Goal: Task Accomplishment & Management: Complete application form

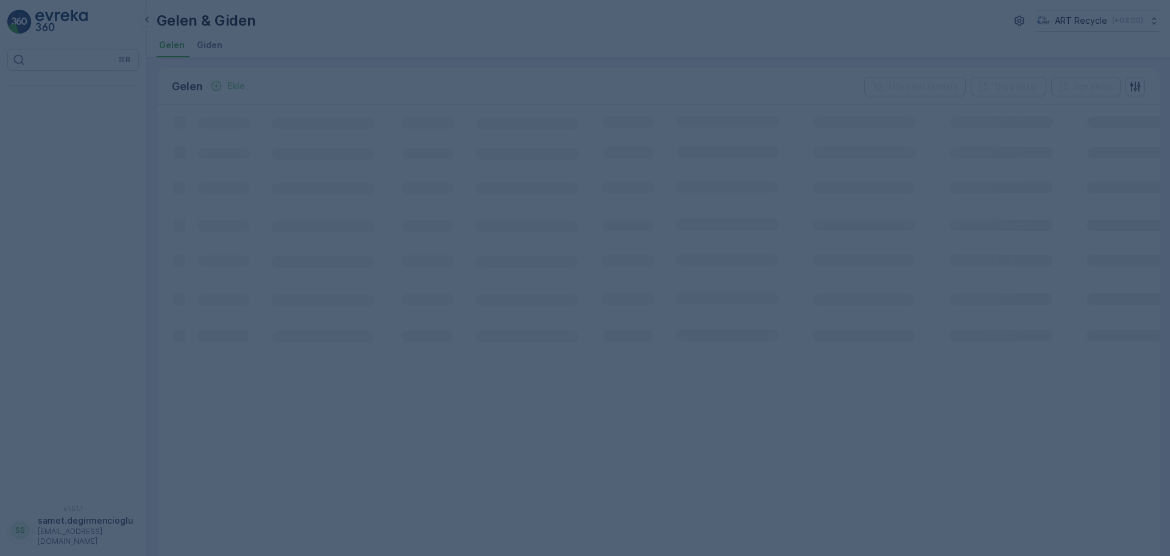
click at [383, 82] on div at bounding box center [585, 278] width 1170 height 556
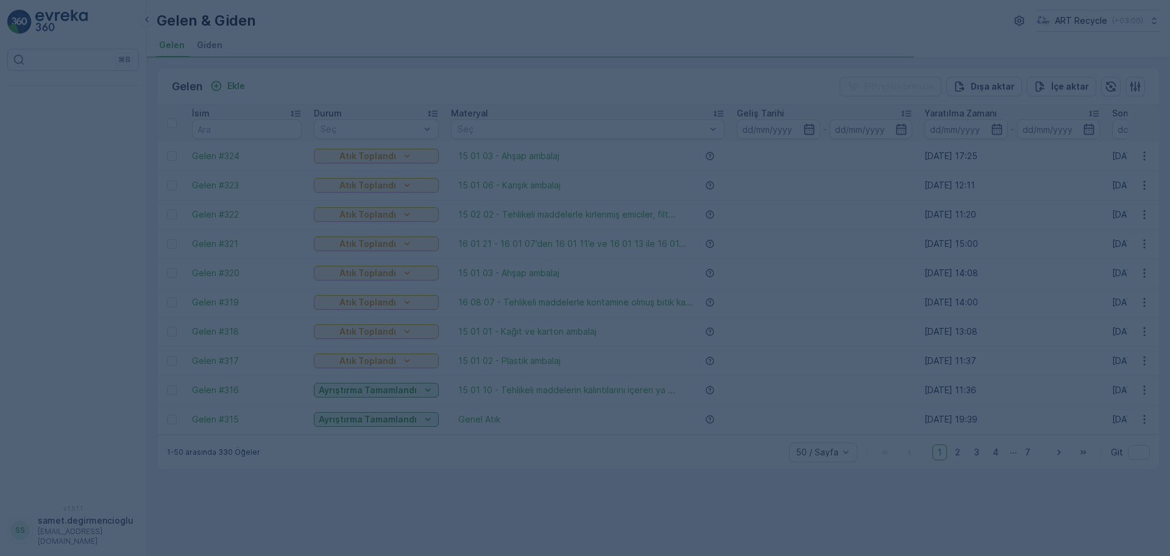
click at [214, 32] on div at bounding box center [585, 278] width 1170 height 556
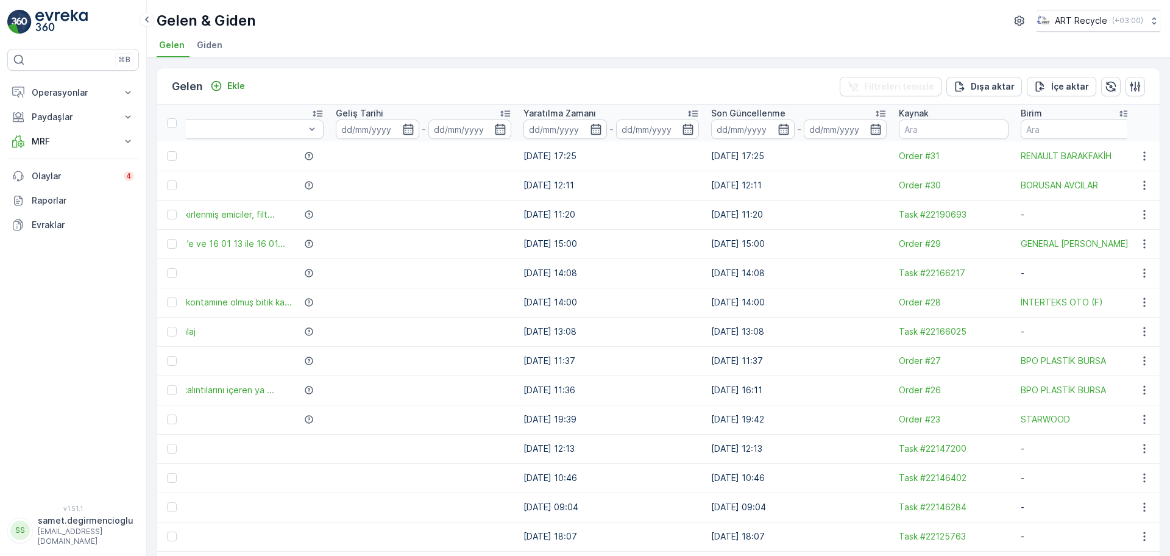
scroll to position [0, 529]
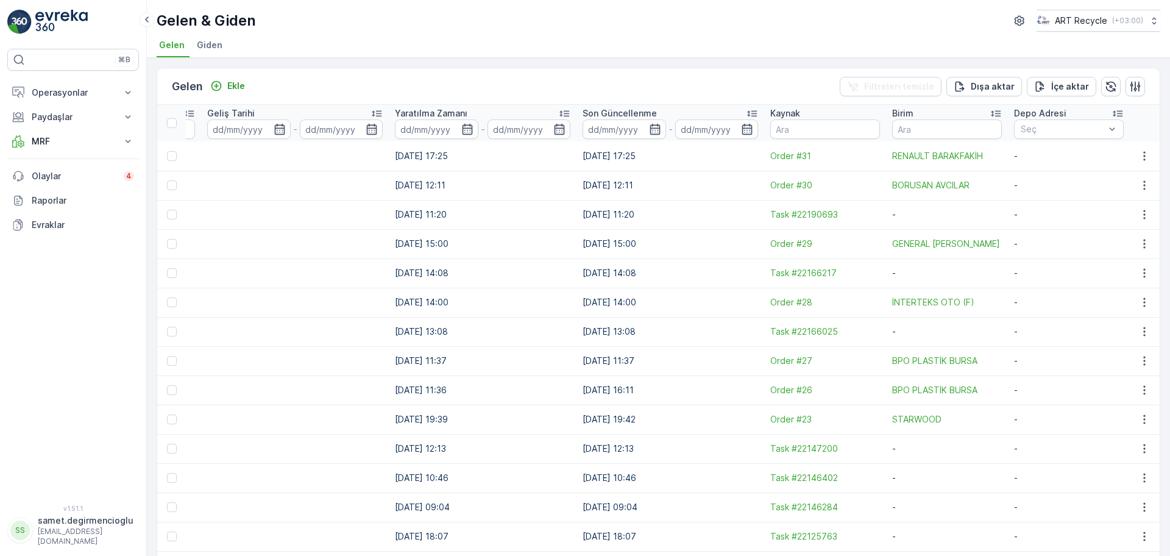
drag, startPoint x: 691, startPoint y: 258, endPoint x: 833, endPoint y: 259, distance: 142.6
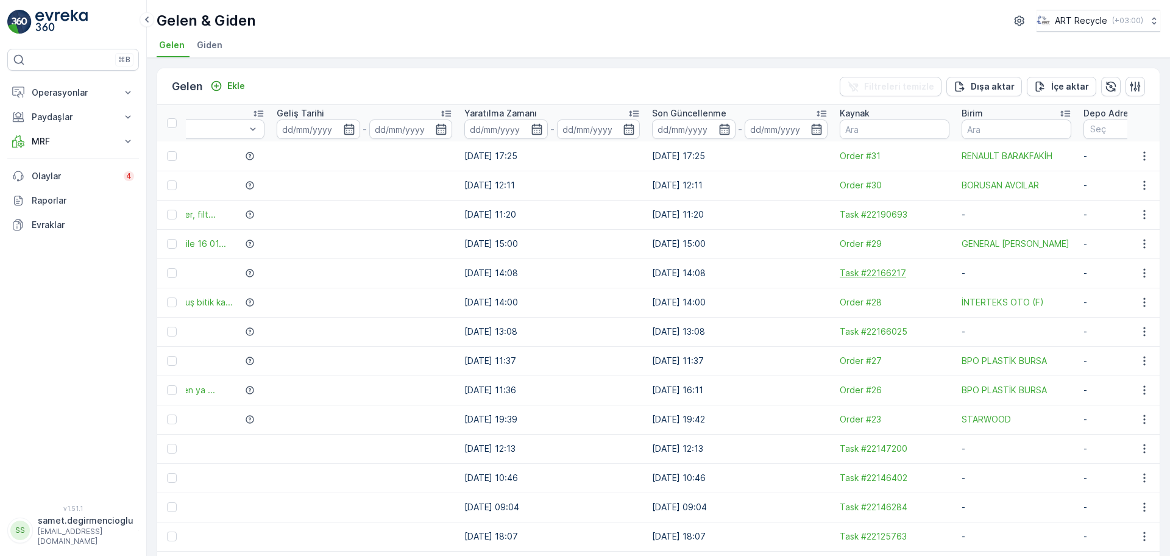
drag, startPoint x: 822, startPoint y: 266, endPoint x: 791, endPoint y: 272, distance: 31.7
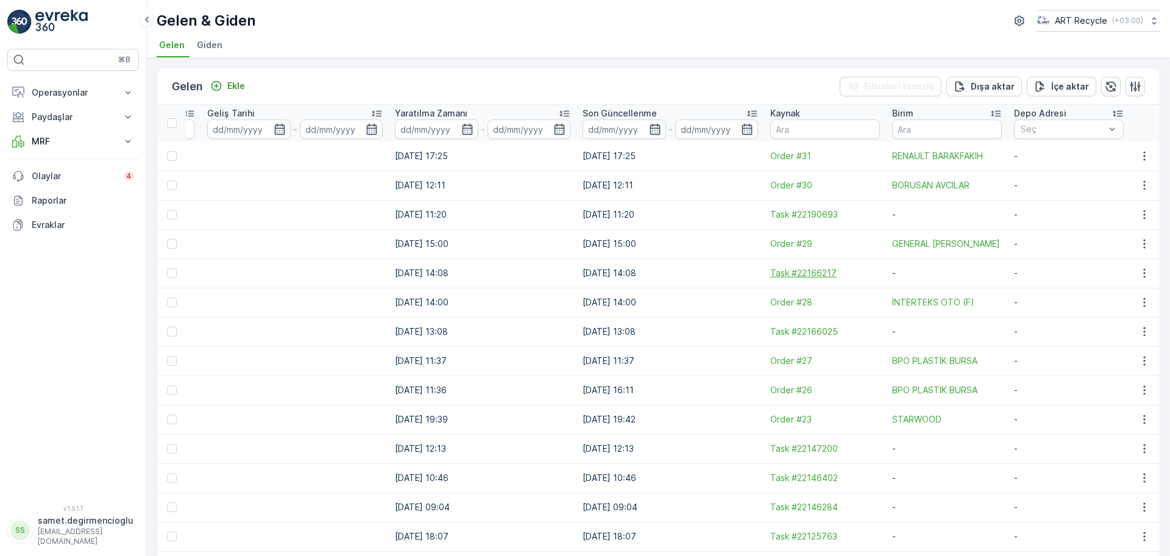
drag, startPoint x: 790, startPoint y: 272, endPoint x: 870, endPoint y: 270, distance: 80.4
drag, startPoint x: 1027, startPoint y: 208, endPoint x: 664, endPoint y: 200, distance: 363.2
click at [1125, 86] on button "button" at bounding box center [1134, 86] width 19 height 19
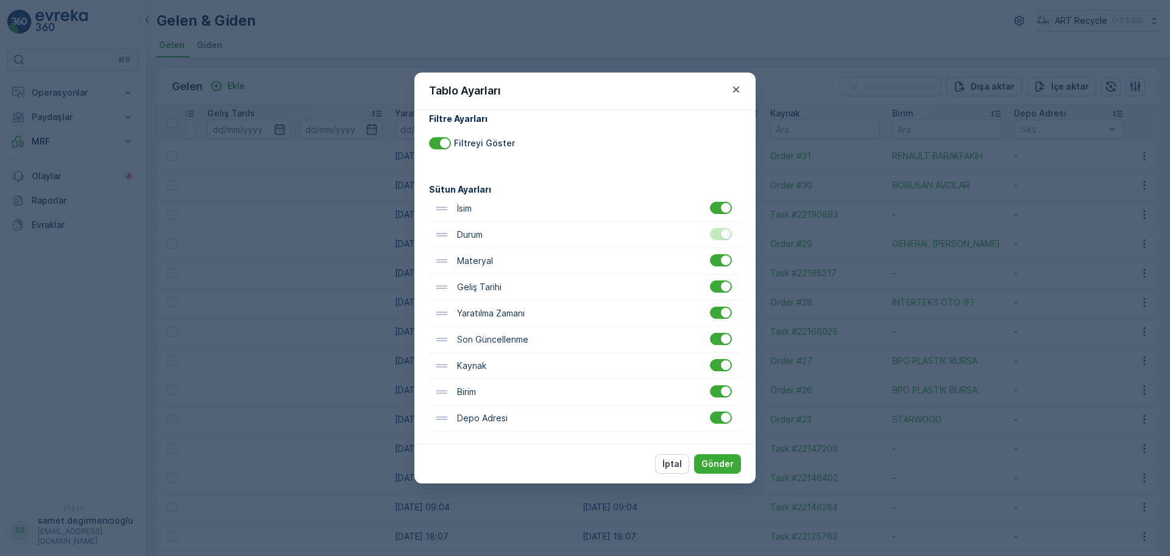
scroll to position [15, 0]
drag, startPoint x: 477, startPoint y: 394, endPoint x: 482, endPoint y: 227, distance: 167.0
click at [482, 227] on div "[PERSON_NAME] Materyal Geliş Tarihi Yaratılma Zamanı Son Güncellenme Kaynak Bir…" at bounding box center [585, 311] width 312 height 236
click at [723, 463] on p "Gönder" at bounding box center [717, 464] width 32 height 12
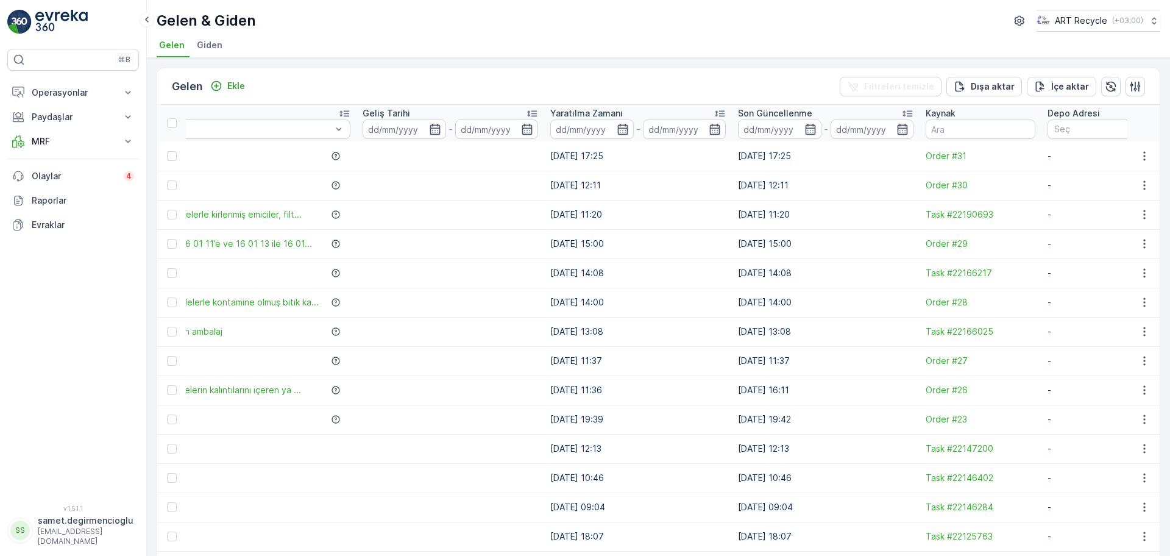
scroll to position [0, 0]
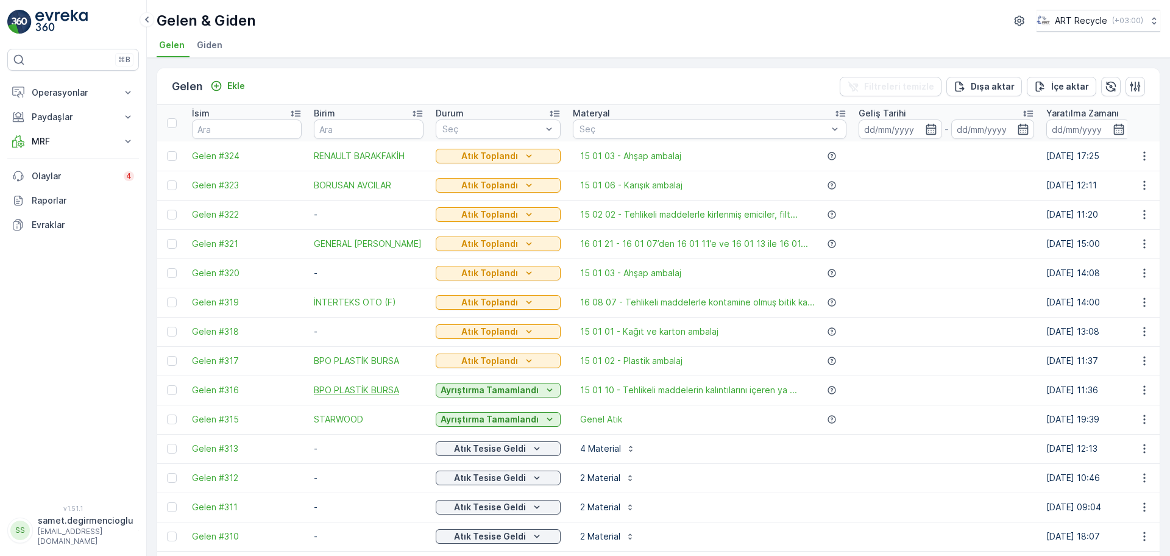
drag, startPoint x: 712, startPoint y: 402, endPoint x: 397, endPoint y: 394, distance: 315.1
drag, startPoint x: 290, startPoint y: 339, endPoint x: 246, endPoint y: 328, distance: 45.4
click at [62, 92] on p "Operasyonlar" at bounding box center [73, 93] width 83 height 12
click at [71, 129] on link "Planlama" at bounding box center [82, 130] width 113 height 17
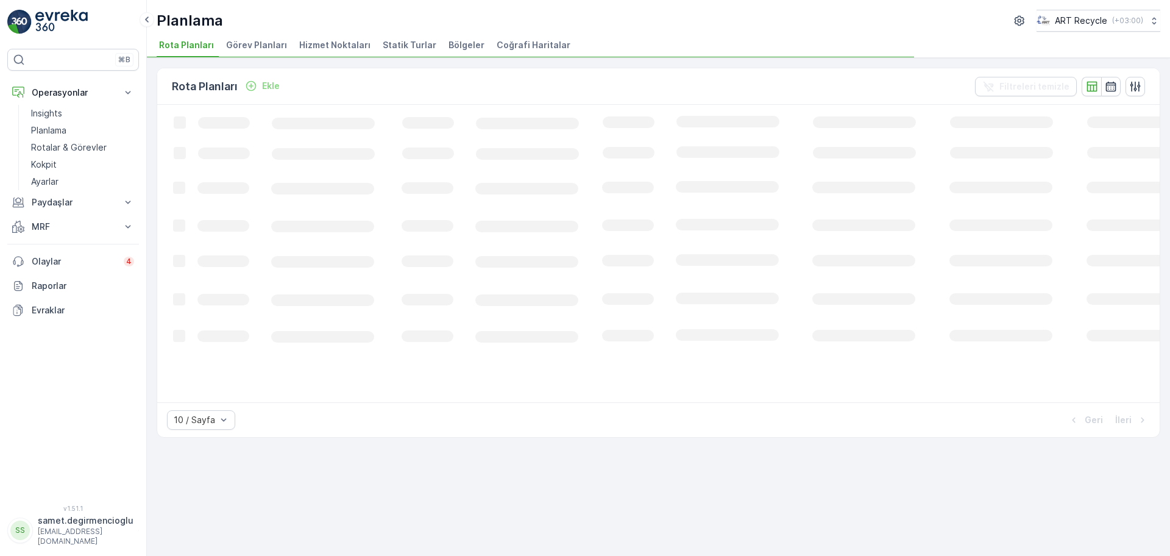
click at [308, 52] on li "Hizmet Noktaları" at bounding box center [336, 47] width 79 height 21
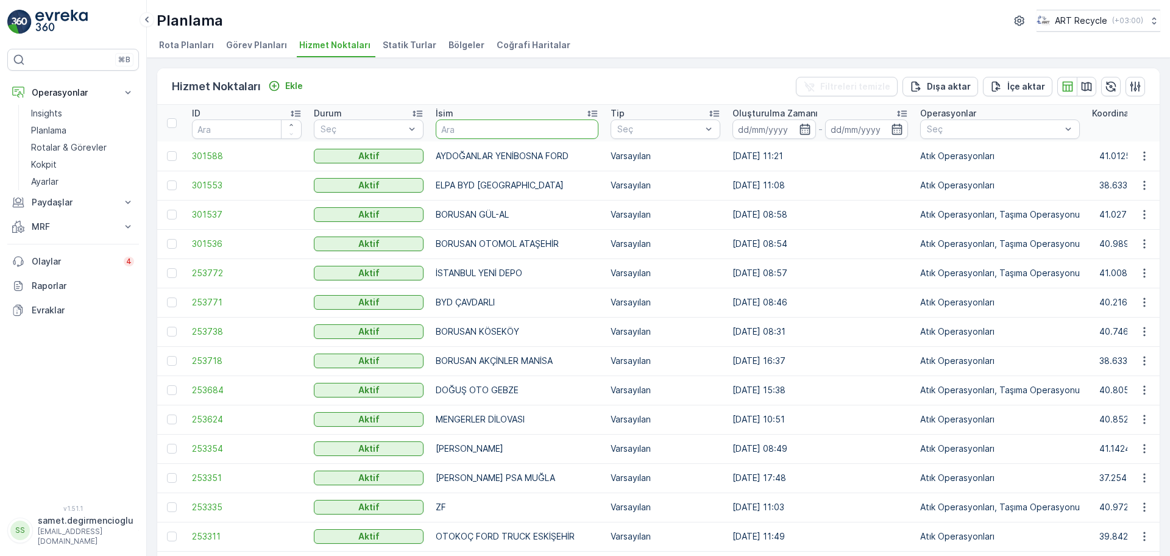
click at [496, 129] on input "text" at bounding box center [517, 128] width 163 height 19
type input "bpo"
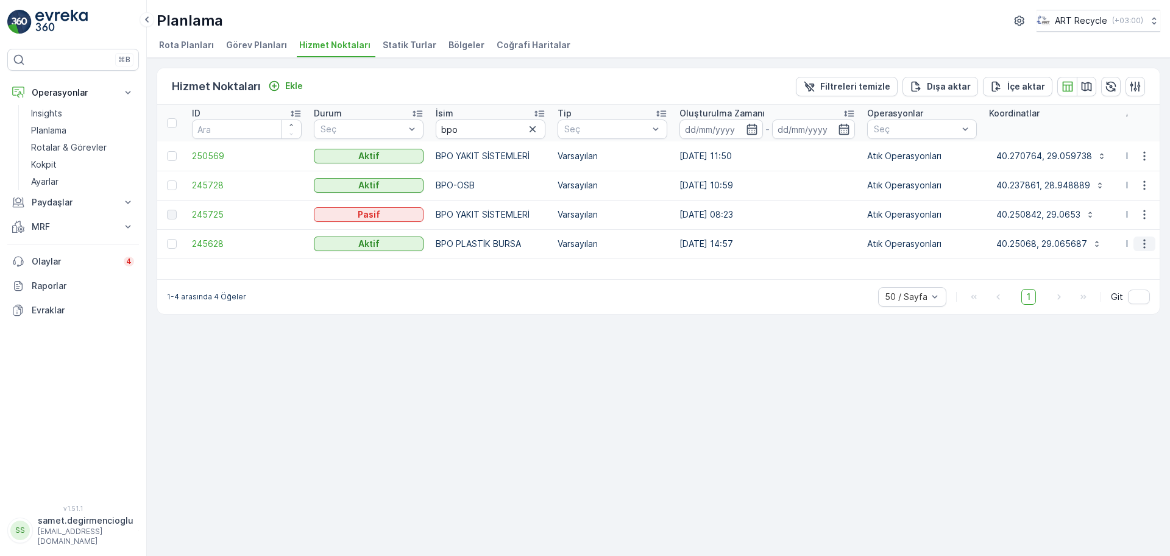
click at [1140, 241] on icon "button" at bounding box center [1144, 244] width 12 height 12
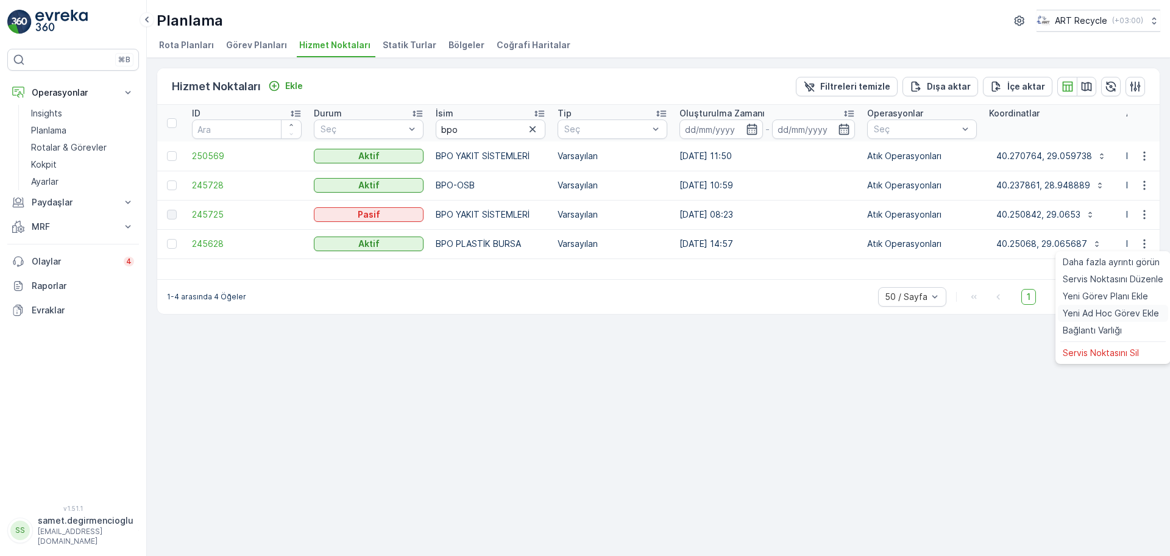
click at [1097, 315] on span "Yeni Ad Hoc Görev Ekle" at bounding box center [1110, 313] width 96 height 12
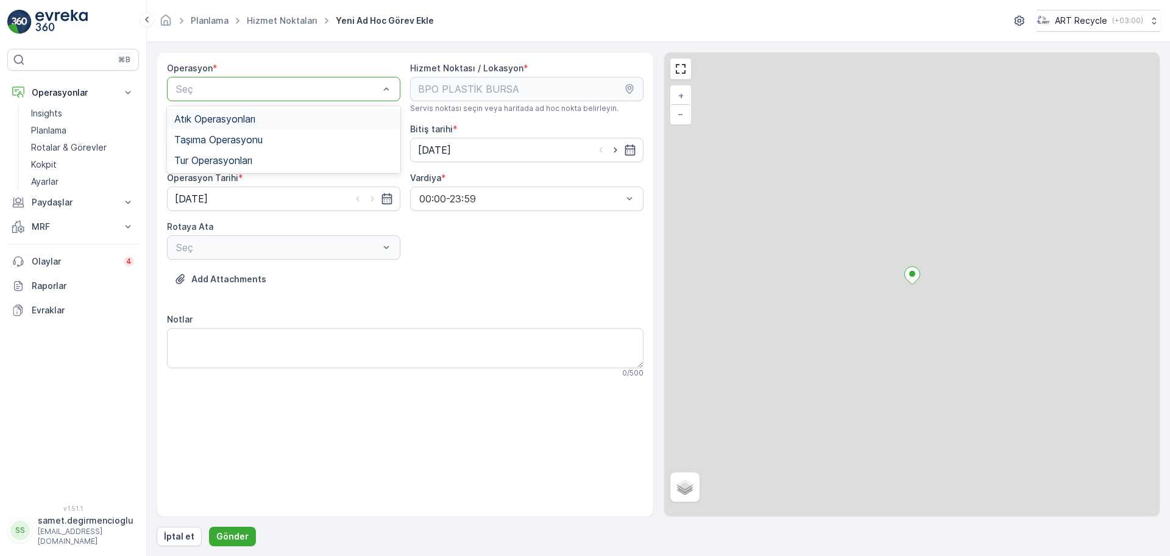
click at [248, 128] on div "Atık Operasyonları" at bounding box center [283, 118] width 233 height 21
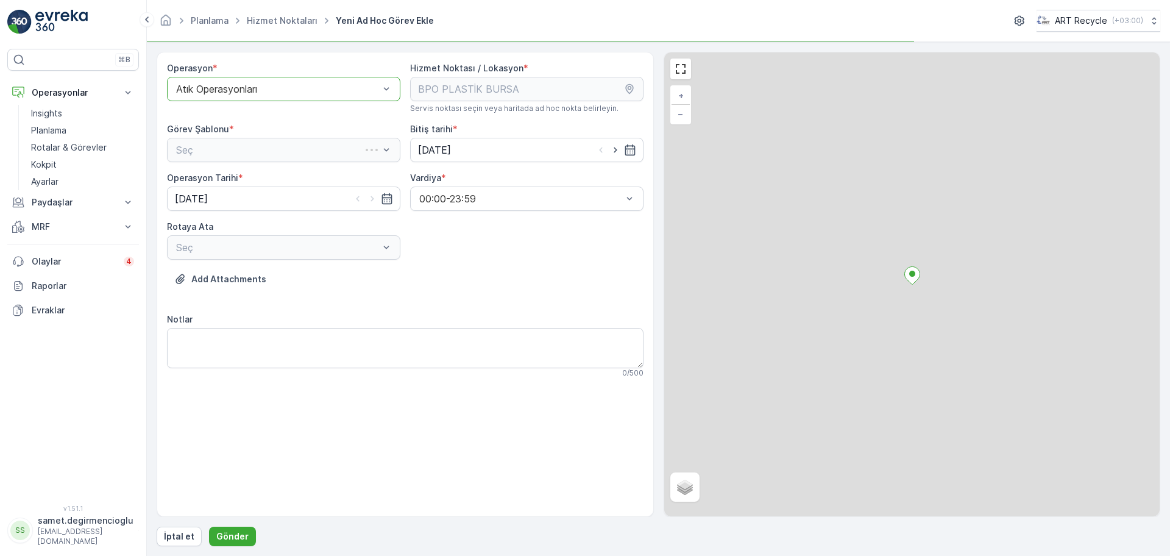
click at [242, 155] on div "Seç" at bounding box center [283, 150] width 233 height 24
click at [246, 147] on div "Seç" at bounding box center [283, 150] width 233 height 24
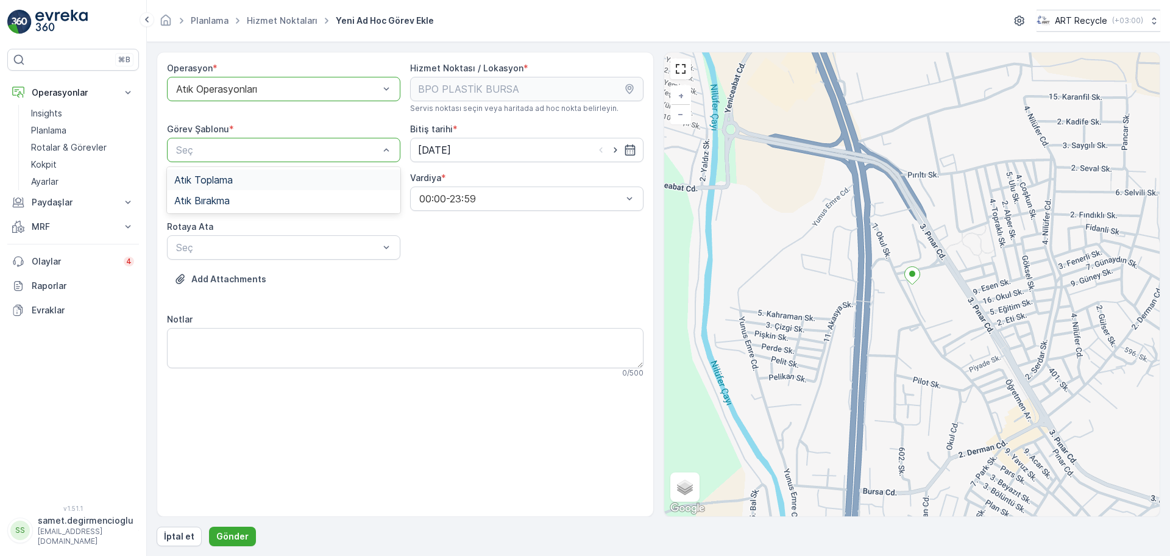
click at [238, 180] on div "Atık Toplama" at bounding box center [283, 179] width 219 height 11
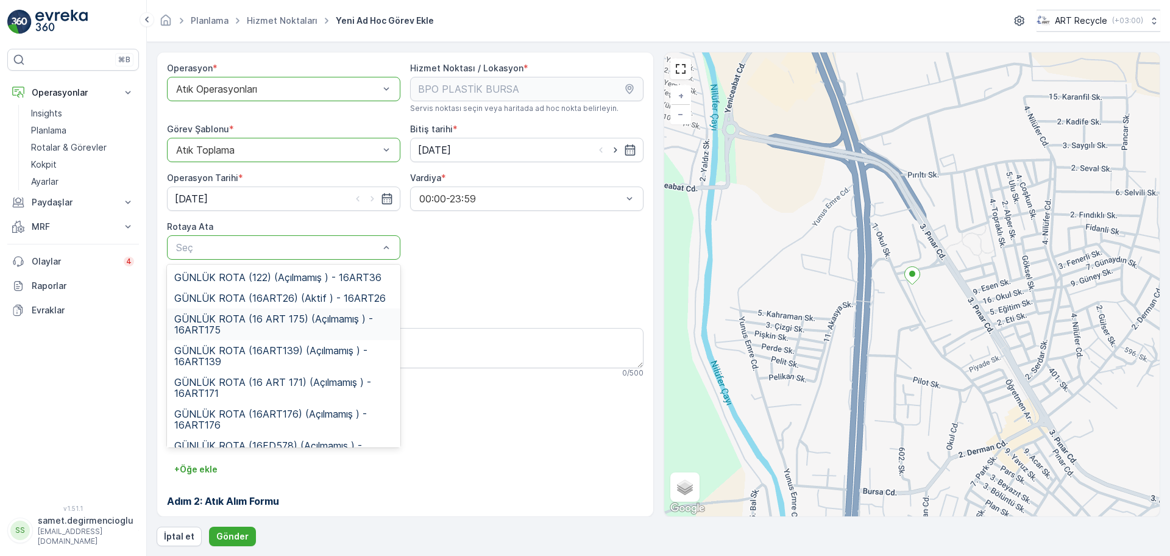
click at [236, 308] on div "GÜNLÜK ROTA (16 ART 175) (Açılmamış ) - 16ART175" at bounding box center [283, 324] width 233 height 32
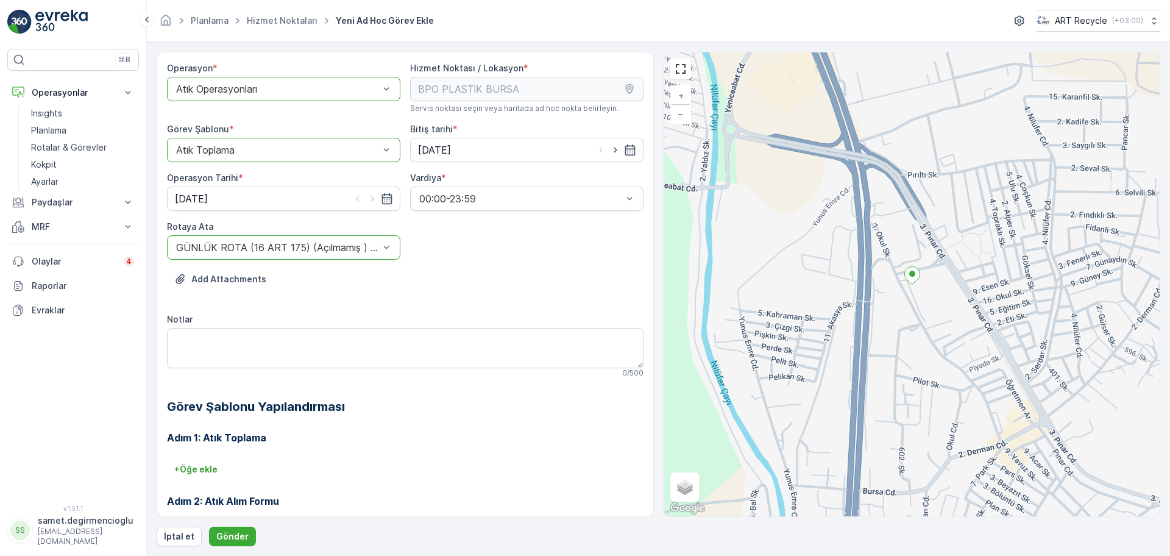
click at [504, 301] on div "Add Attachments" at bounding box center [405, 286] width 476 height 34
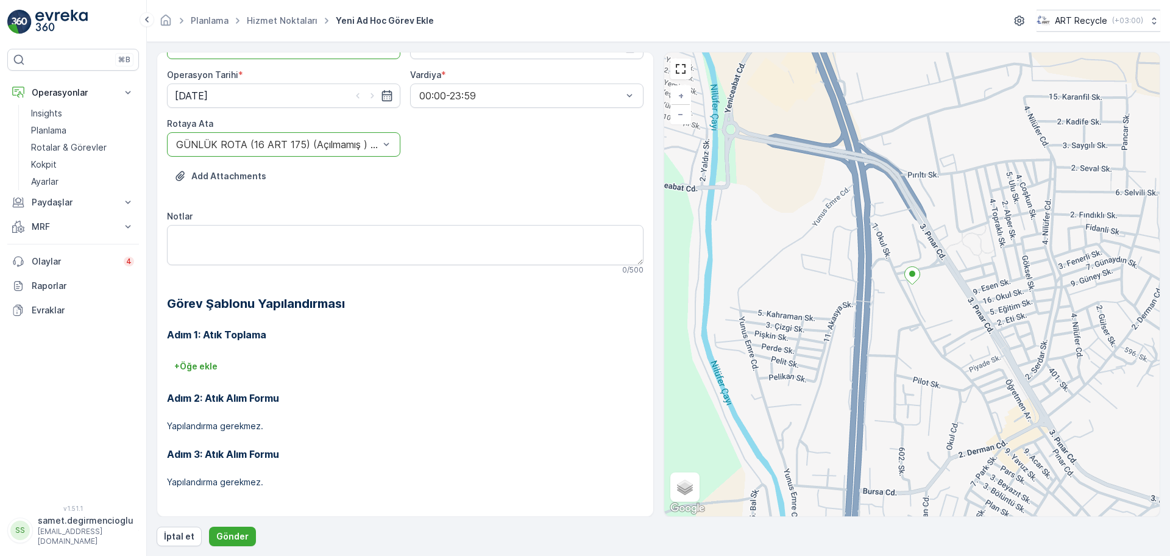
scroll to position [104, 0]
click at [235, 538] on p "Gönder" at bounding box center [232, 536] width 32 height 12
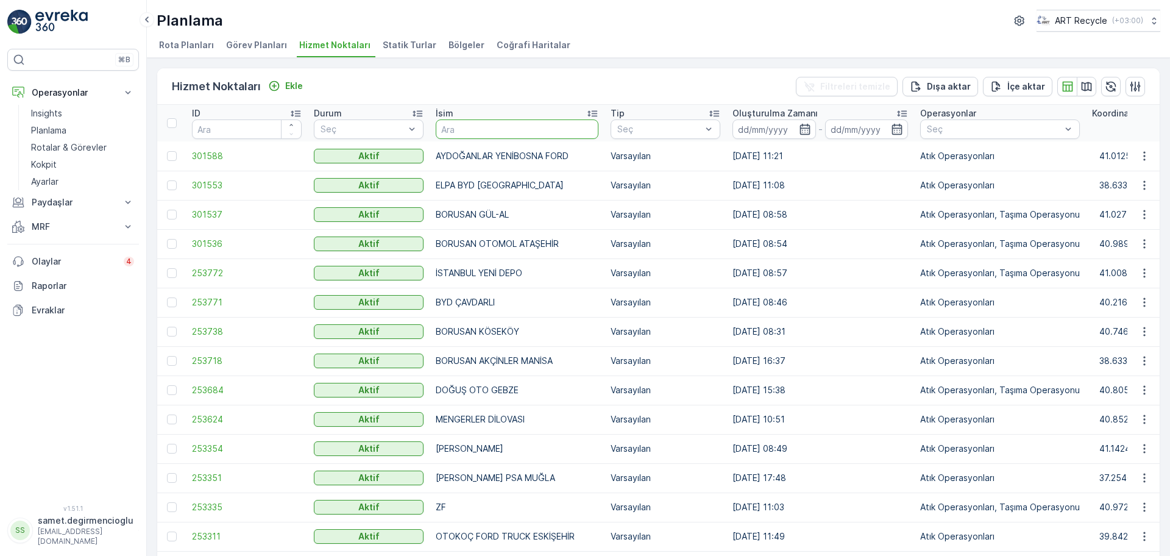
click at [498, 124] on input "text" at bounding box center [517, 128] width 163 height 19
type input "BPL"
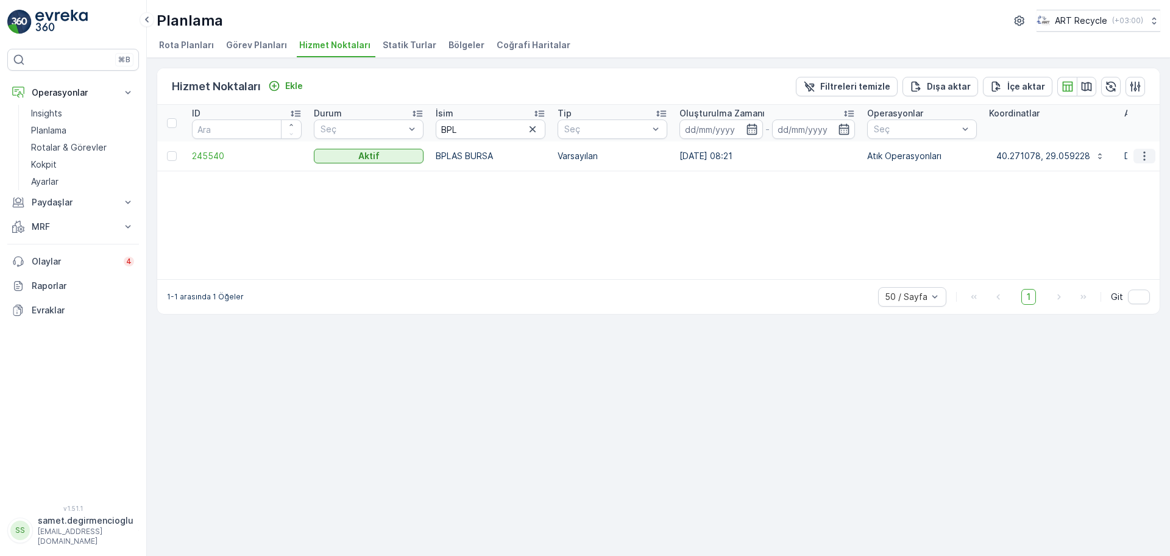
click at [1143, 155] on icon "button" at bounding box center [1144, 156] width 12 height 12
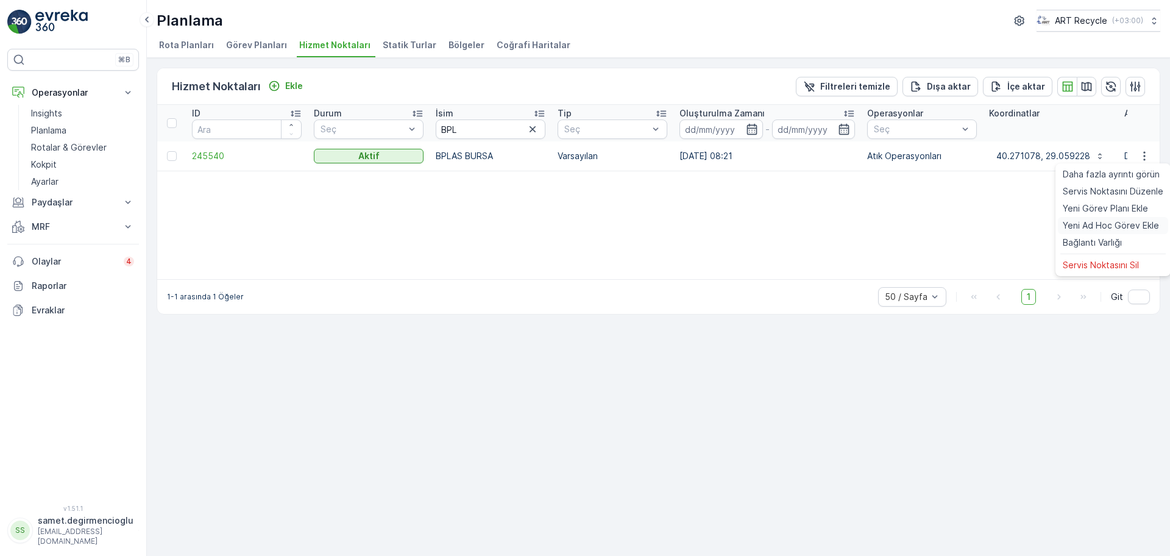
click at [1109, 227] on span "Yeni Ad Hoc Görev Ekle" at bounding box center [1110, 225] width 96 height 12
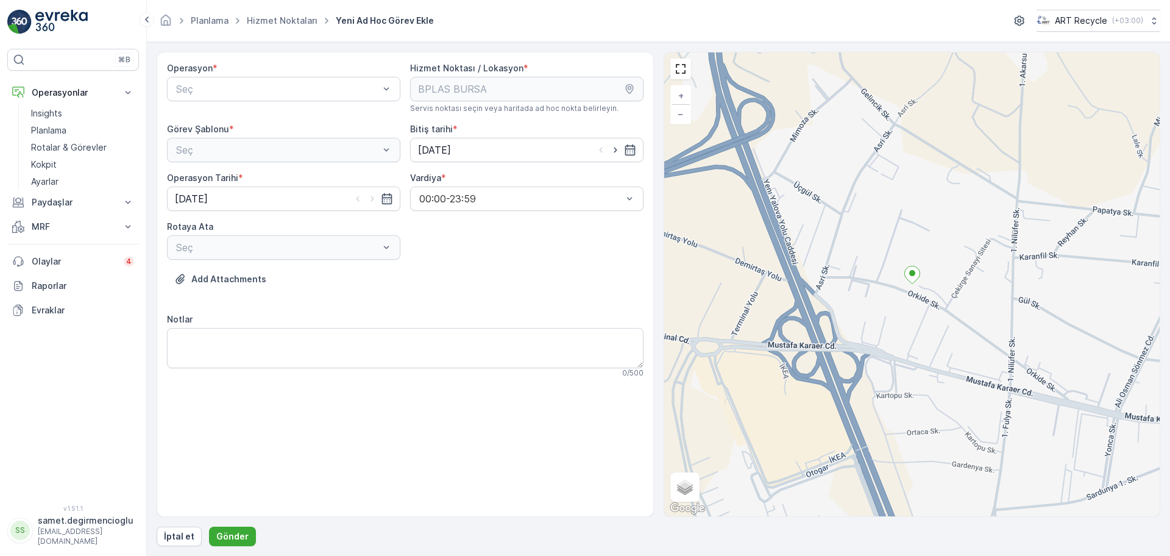
click at [300, 75] on div "Operasyon * Seç" at bounding box center [283, 87] width 233 height 51
click at [277, 118] on div "Atık Operasyonları" at bounding box center [283, 118] width 219 height 11
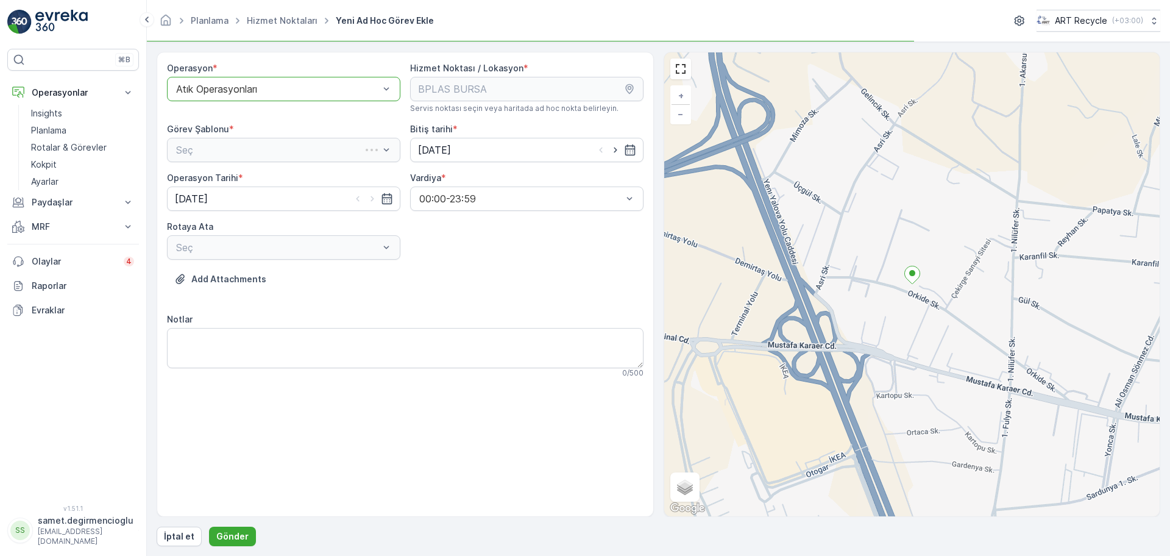
click at [255, 155] on div "Seç" at bounding box center [283, 150] width 233 height 24
click at [242, 248] on div "Seç" at bounding box center [283, 247] width 233 height 24
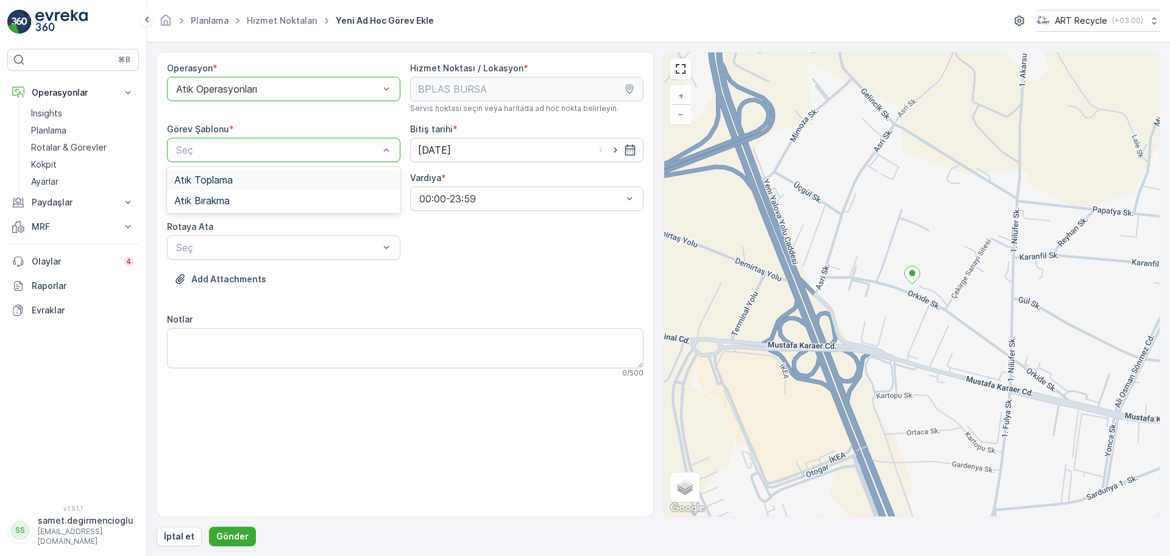
click at [236, 177] on div "Atık Toplama" at bounding box center [283, 179] width 219 height 11
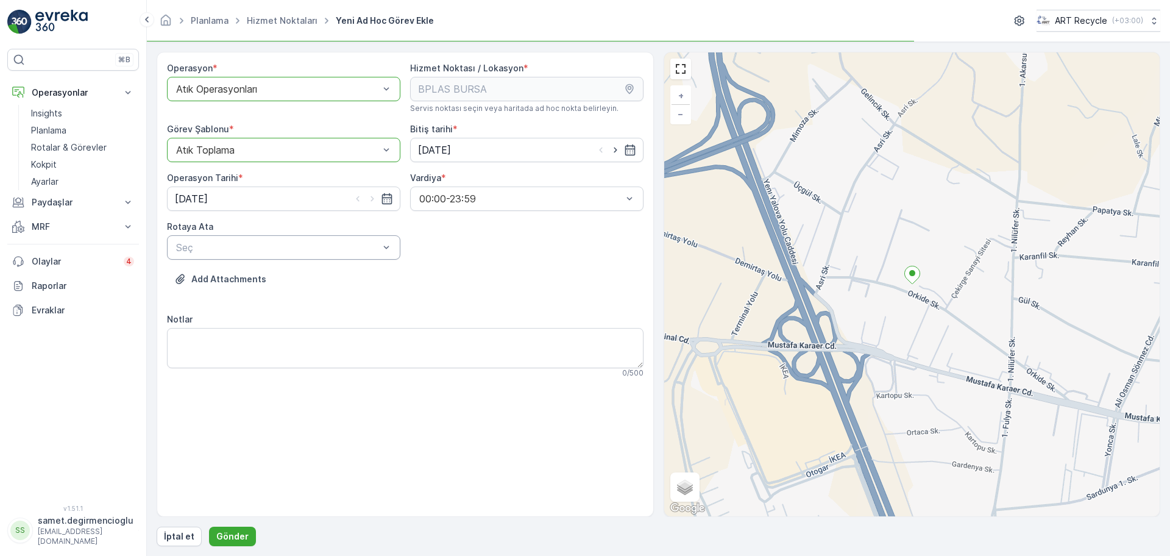
click at [236, 239] on div "Seç" at bounding box center [283, 247] width 233 height 24
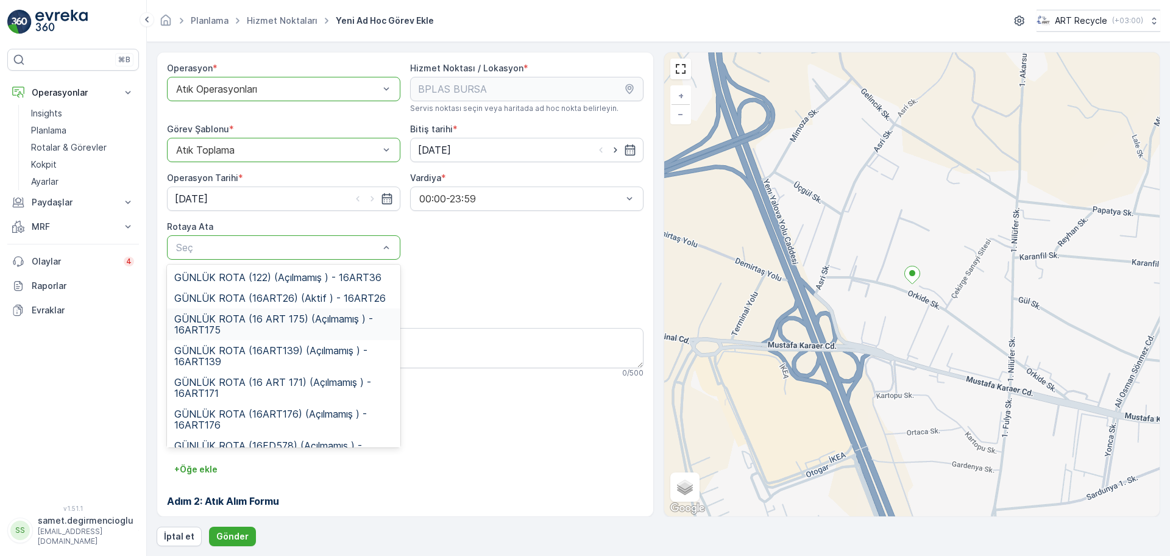
click at [275, 314] on span "GÜNLÜK ROTA (16 ART 175) (Açılmamış ) - 16ART175" at bounding box center [283, 324] width 219 height 22
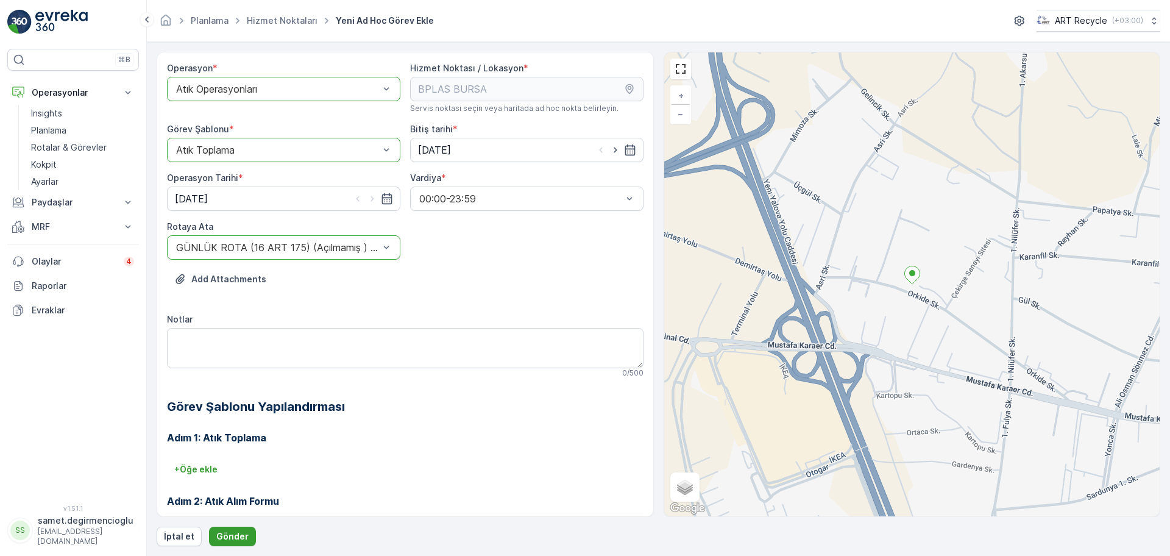
click at [239, 535] on p "Gönder" at bounding box center [232, 536] width 32 height 12
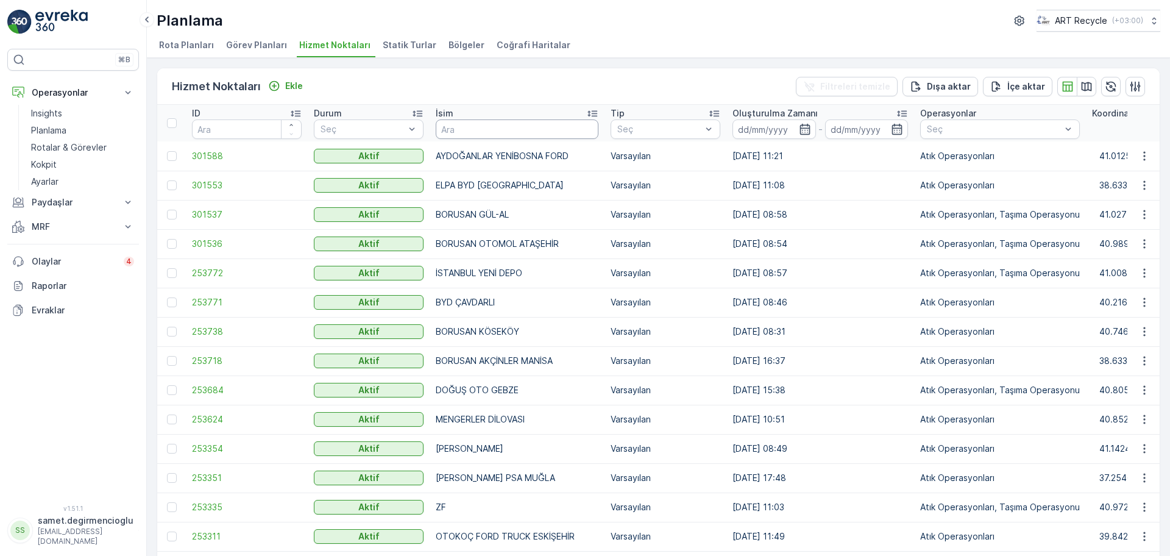
click at [484, 127] on input "text" at bounding box center [517, 128] width 163 height 19
type input "BPL"
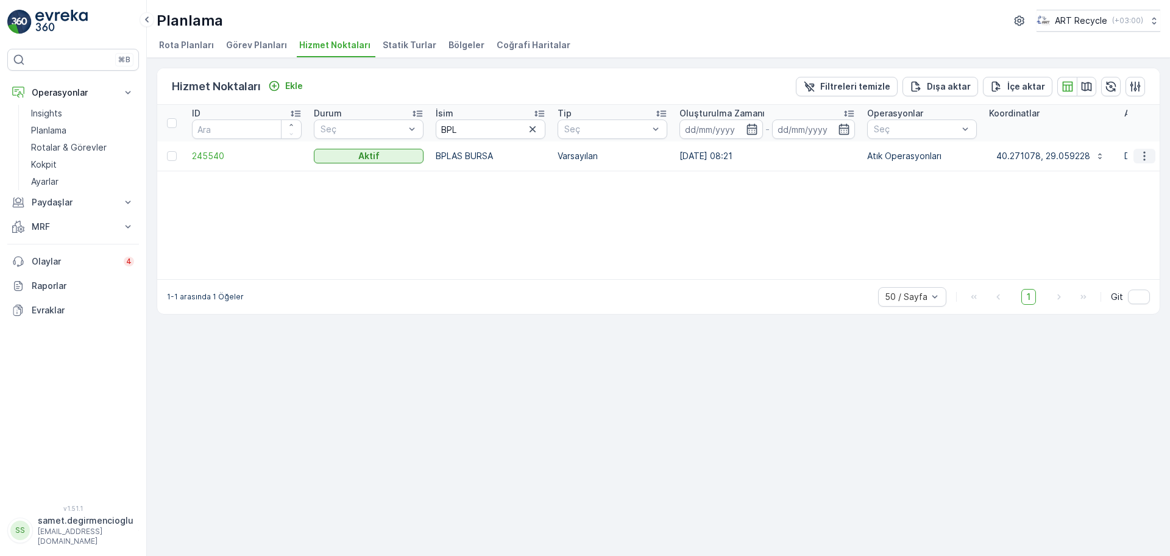
click at [1139, 154] on icon "button" at bounding box center [1144, 156] width 12 height 12
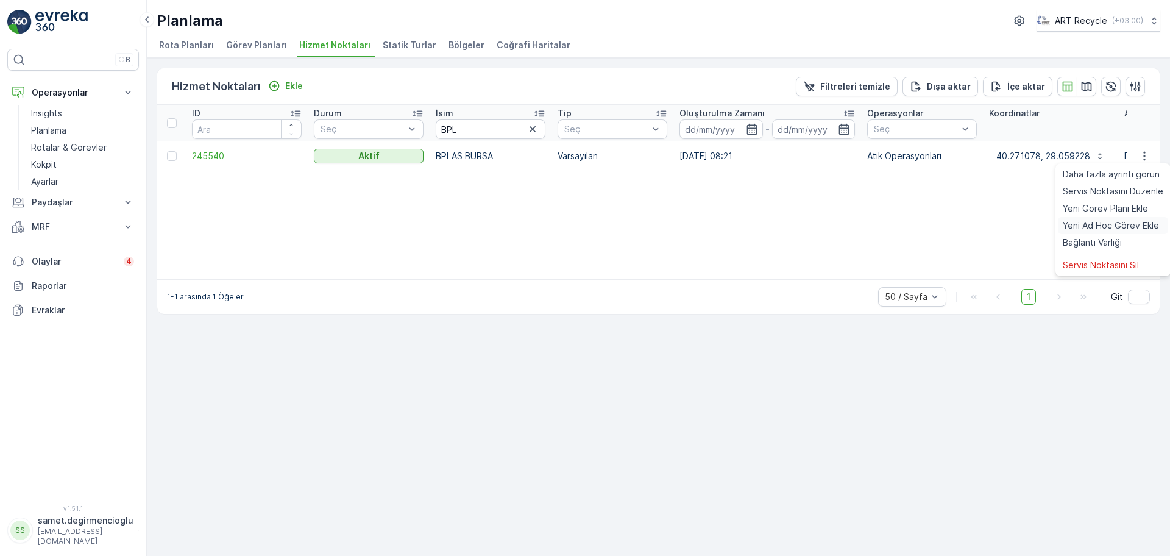
click at [1084, 221] on span "Yeni Ad Hoc Görev Ekle" at bounding box center [1110, 225] width 96 height 12
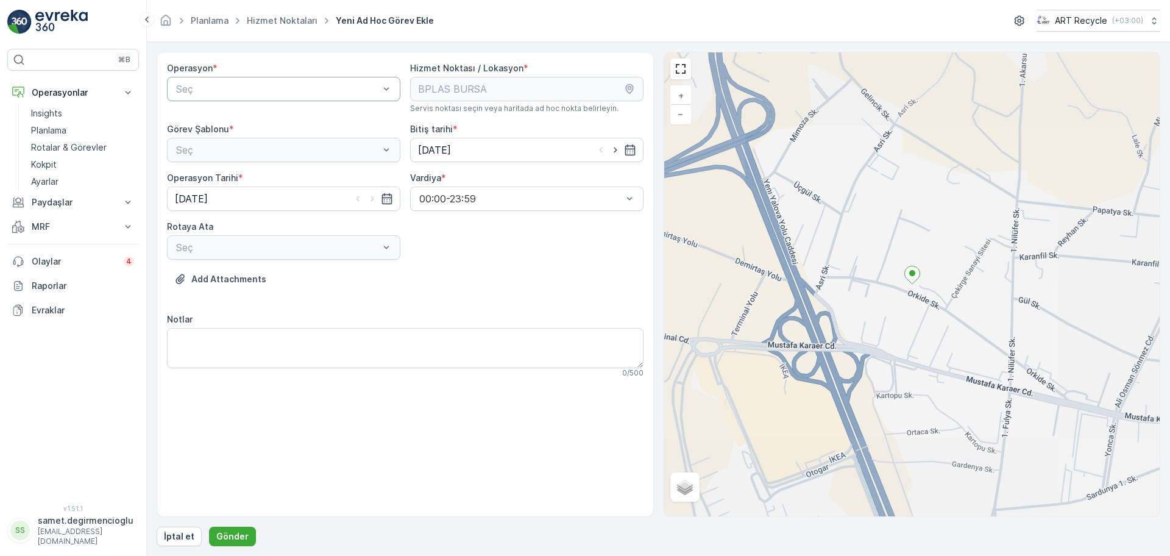
click at [192, 79] on div "Seç" at bounding box center [283, 89] width 233 height 24
click at [199, 126] on div "Atık Operasyonları" at bounding box center [283, 118] width 233 height 21
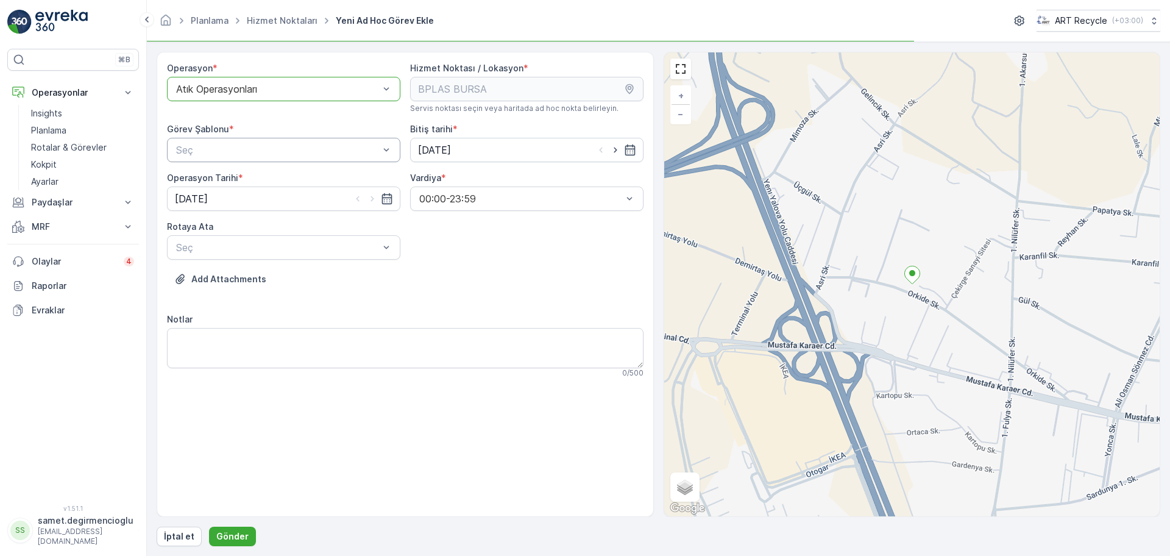
click at [200, 158] on div "Seç" at bounding box center [283, 150] width 233 height 24
click at [208, 184] on span "Atık Toplama" at bounding box center [203, 179] width 58 height 11
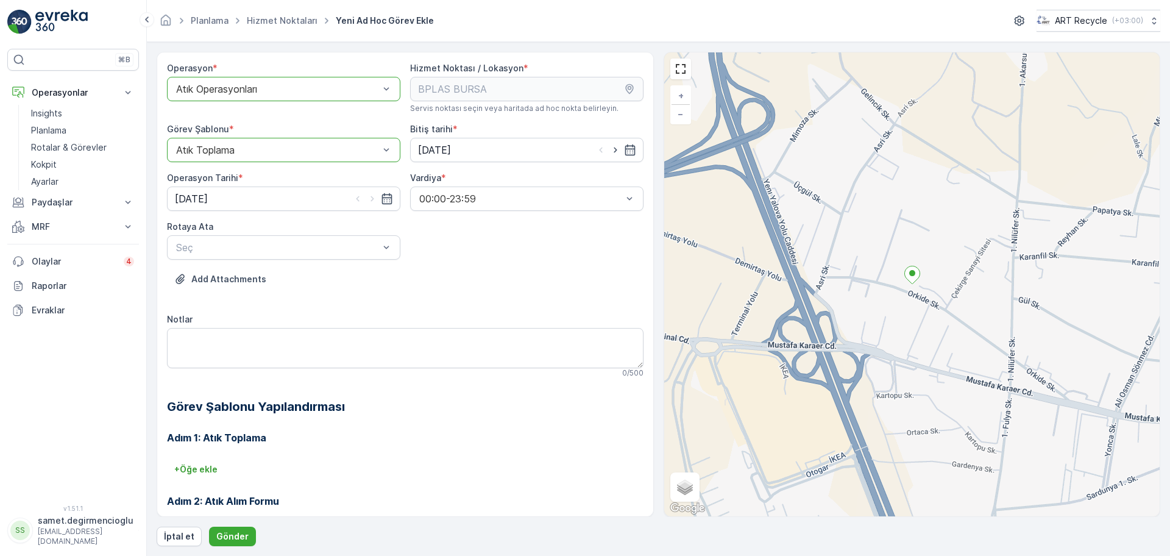
click at [217, 261] on div "Operasyon * option Atık Operasyonları, selected. Atık Operasyonları Hizmet Nokt…" at bounding box center [405, 336] width 476 height 548
click at [223, 255] on div "Seç" at bounding box center [283, 247] width 233 height 24
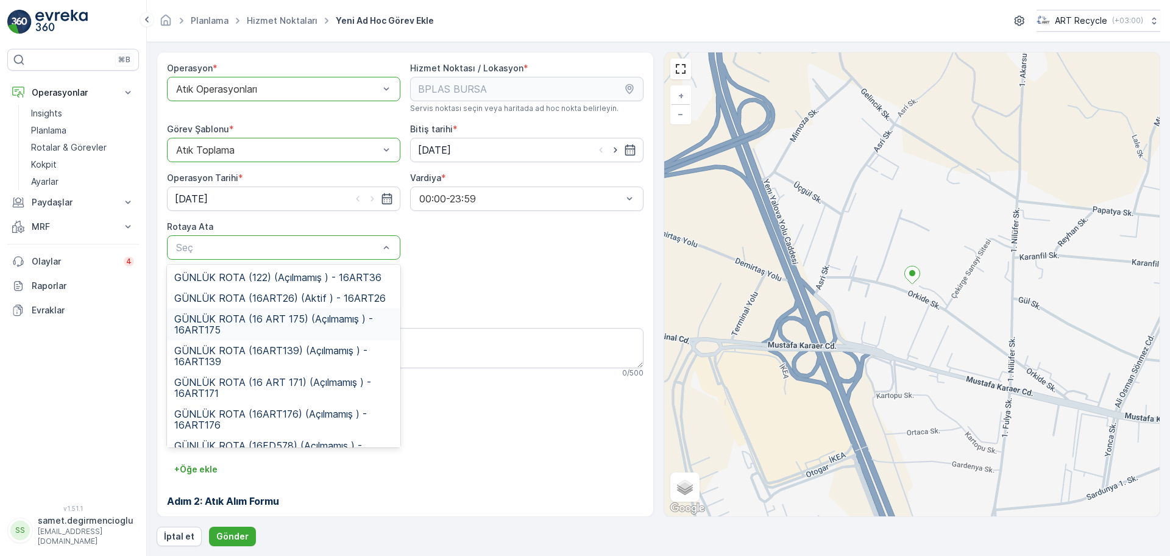
click at [242, 309] on div "GÜNLÜK ROTA (16 ART 175) (Açılmamış ) - 16ART175" at bounding box center [283, 324] width 233 height 32
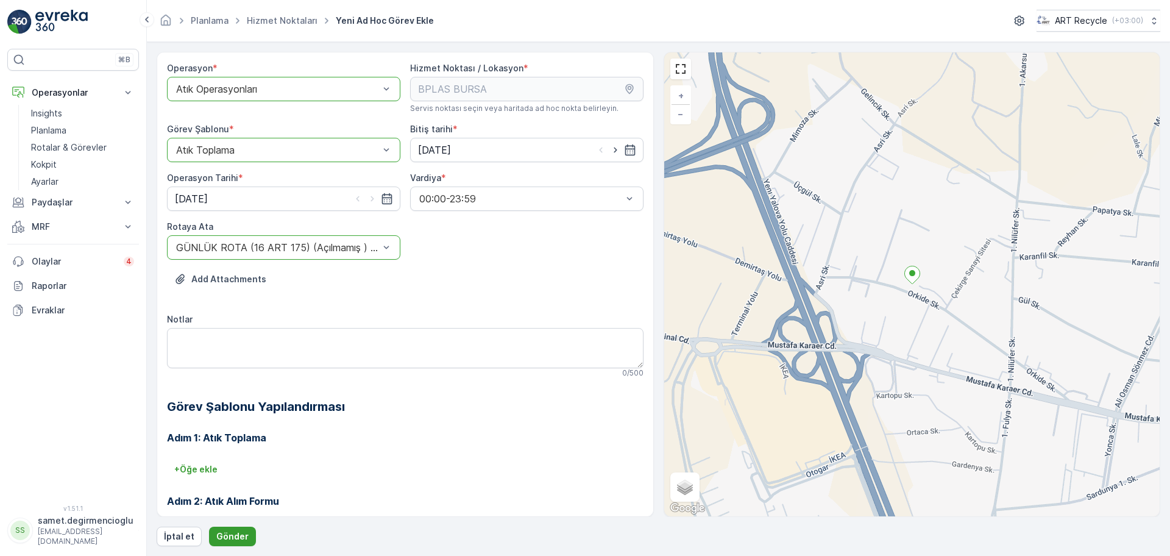
click at [231, 537] on p "Gönder" at bounding box center [232, 536] width 32 height 12
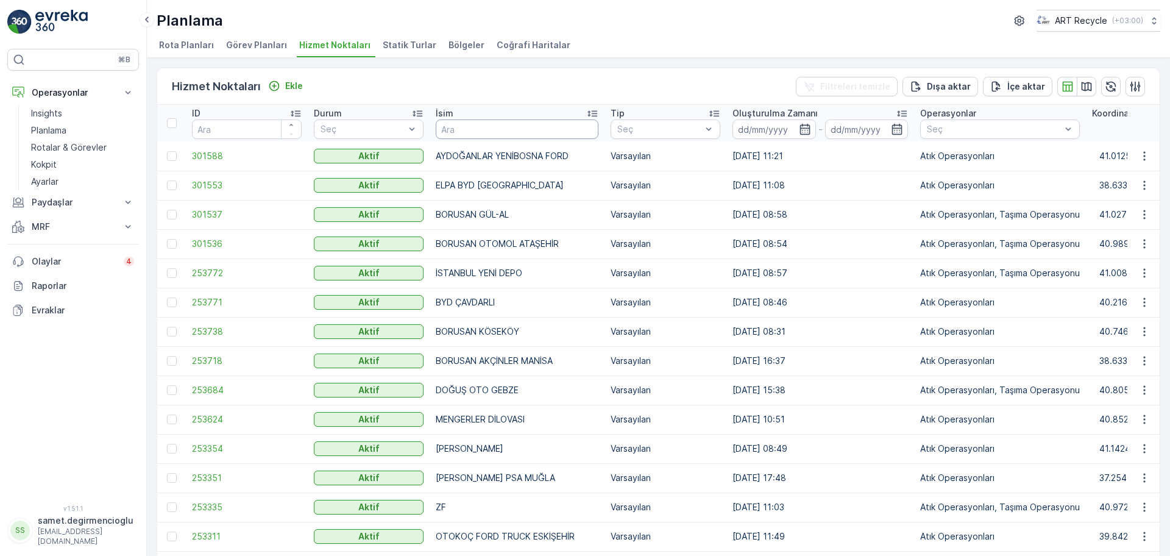
click at [513, 129] on input "text" at bounding box center [517, 128] width 163 height 19
type input "STARWOO"
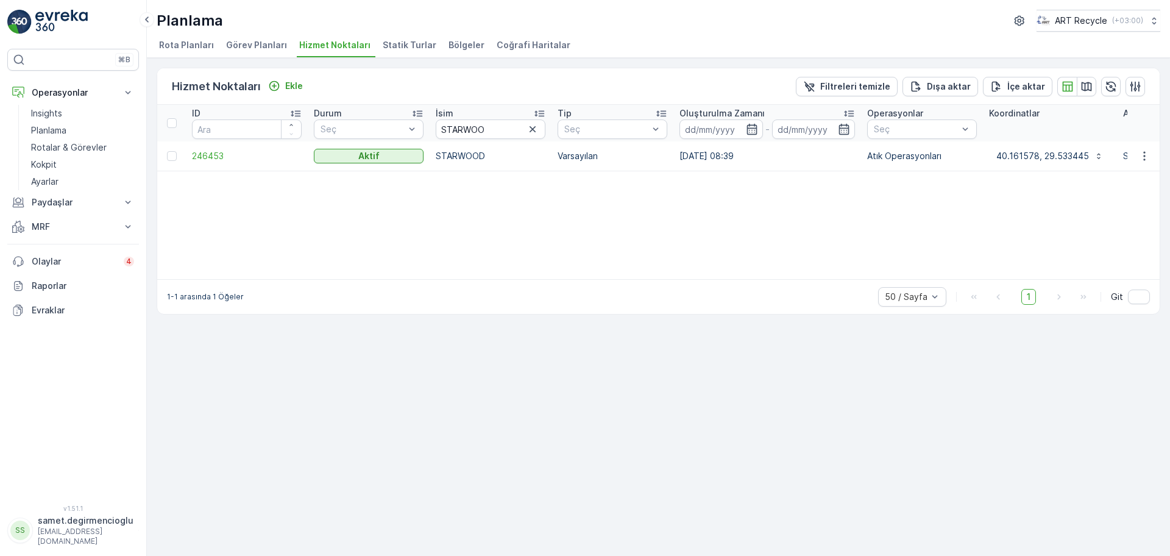
click at [1142, 147] on td at bounding box center [1143, 155] width 33 height 29
click at [1142, 160] on icon "button" at bounding box center [1144, 156] width 12 height 12
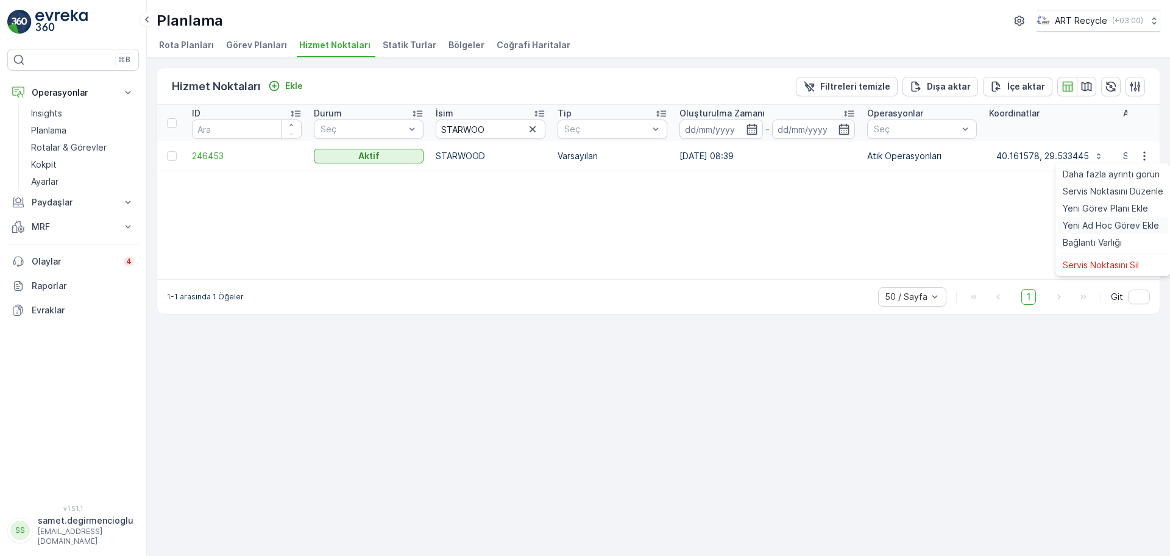
click at [1106, 221] on span "Yeni Ad Hoc Görev Ekle" at bounding box center [1110, 225] width 96 height 12
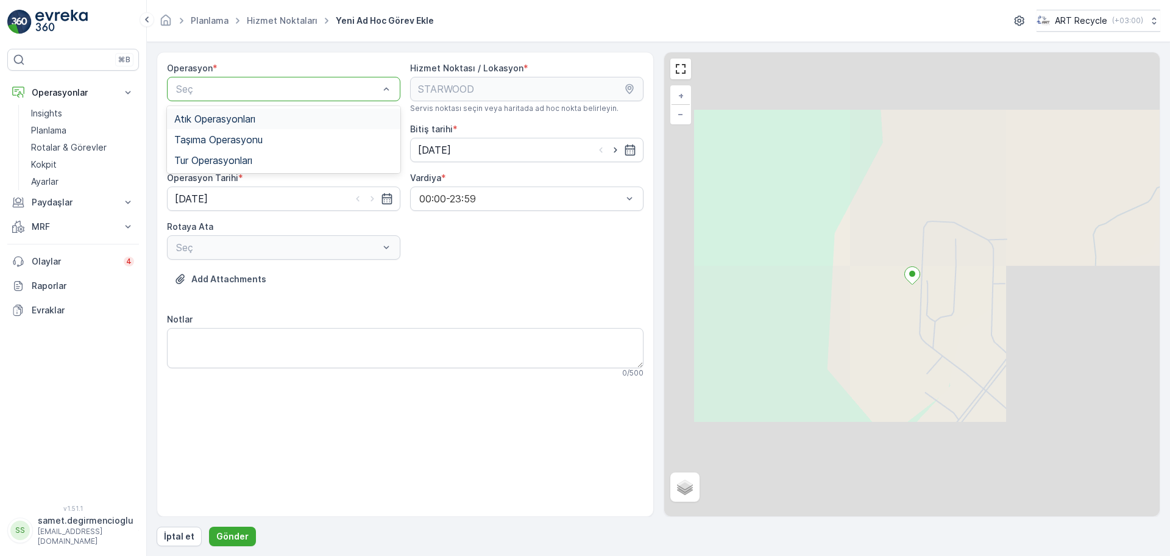
click at [252, 122] on span "Atık Operasyonları" at bounding box center [214, 118] width 81 height 11
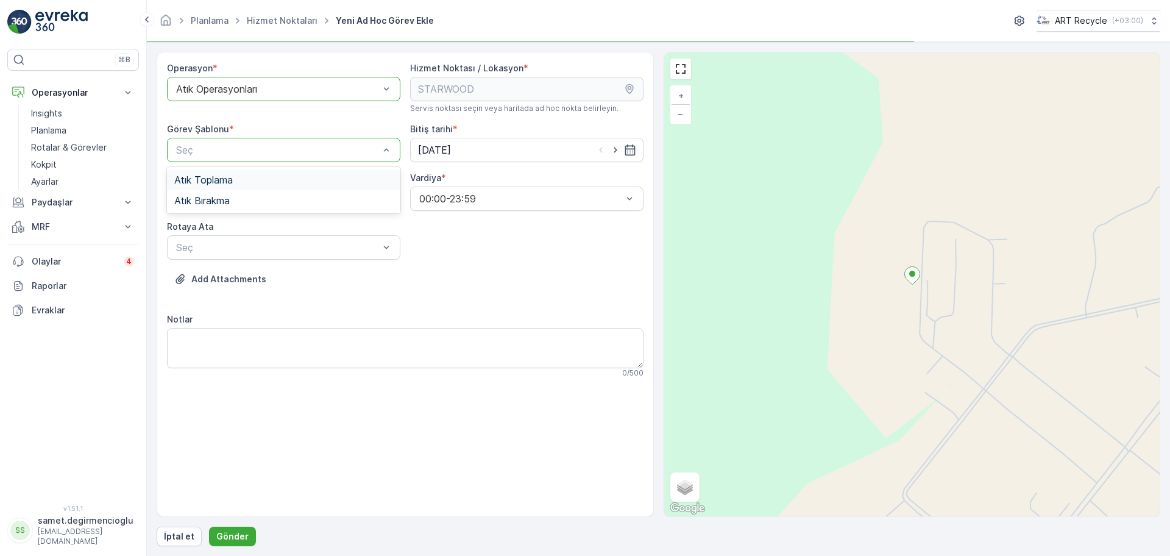
click at [241, 179] on div "Atık Toplama" at bounding box center [283, 179] width 219 height 11
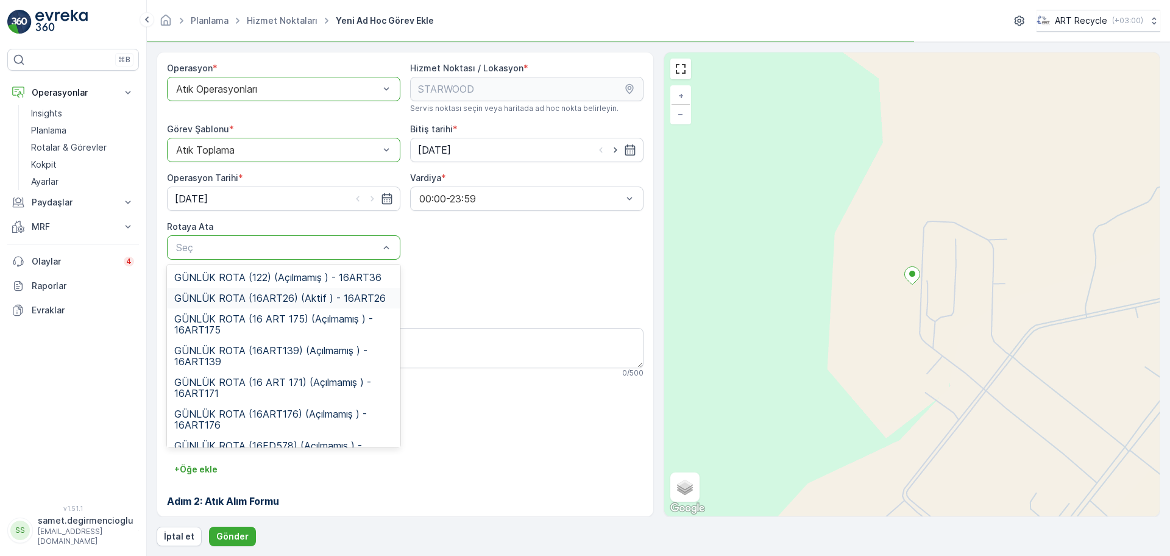
click at [277, 297] on span "GÜNLÜK ROTA (16ART26) (Aktif ) - 16ART26" at bounding box center [279, 297] width 211 height 11
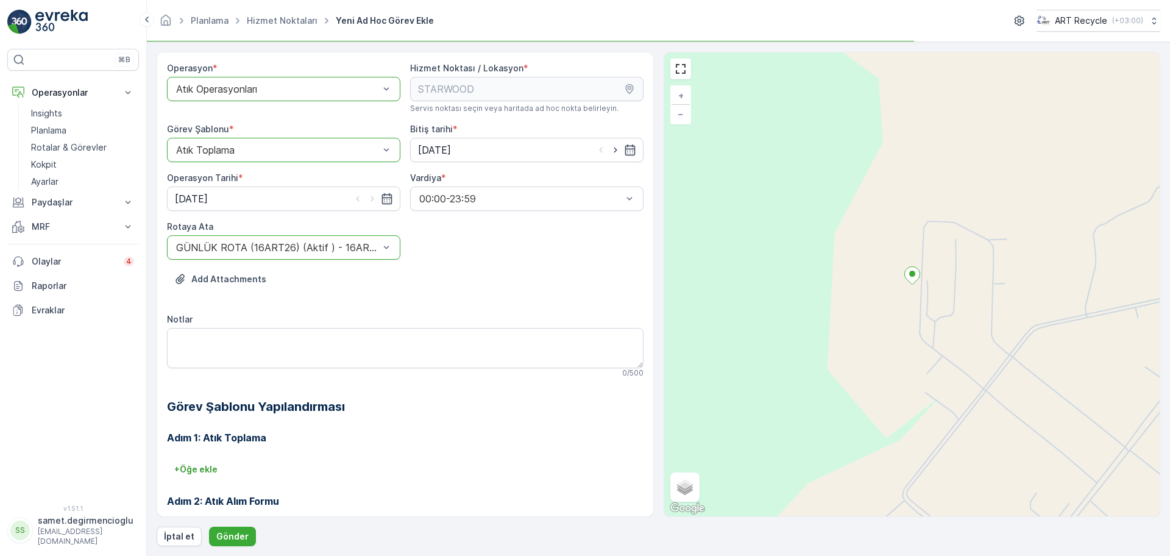
click at [365, 294] on div "Add Attachments" at bounding box center [405, 286] width 476 height 34
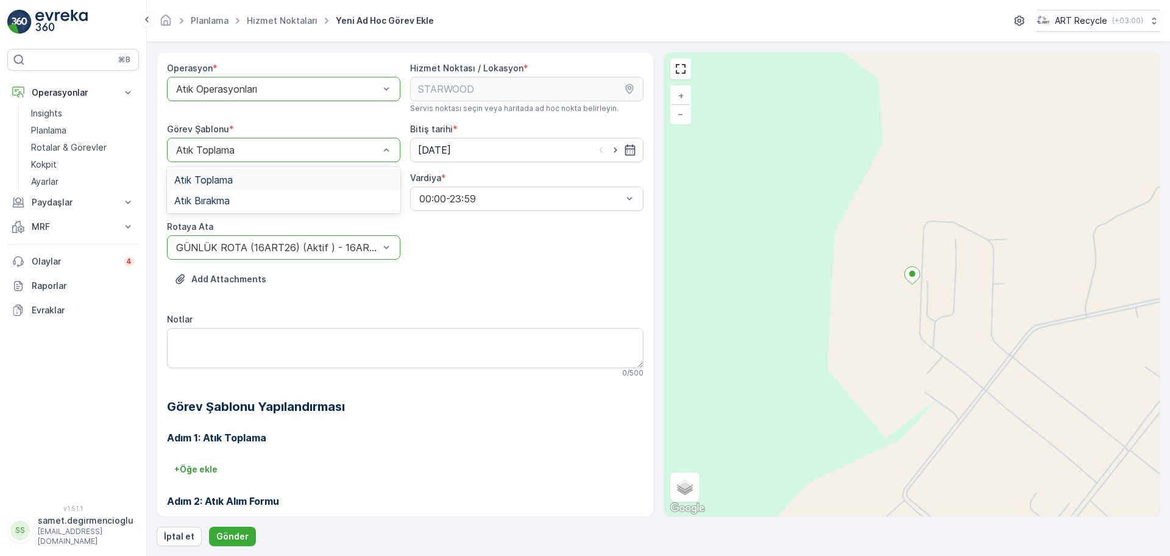
click at [233, 138] on div "Atık Toplama" at bounding box center [283, 150] width 233 height 24
click at [225, 196] on span "Atık Bırakma" at bounding box center [201, 200] width 55 height 11
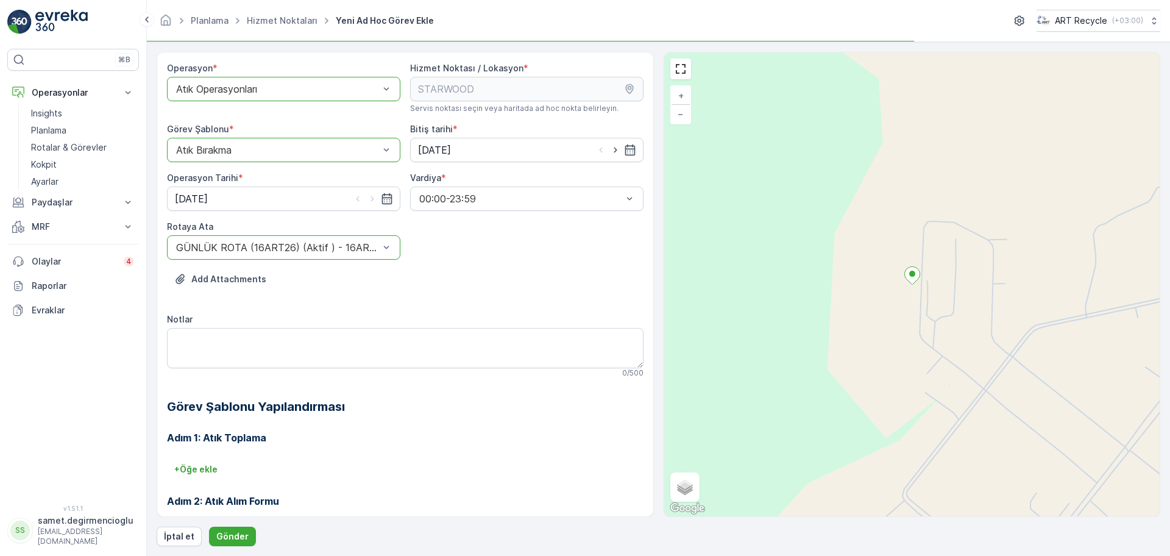
click at [439, 309] on div "Operasyon * option Atık Operasyonları, selected. Atık Operasyonları Hizmet Nokt…" at bounding box center [405, 336] width 476 height 548
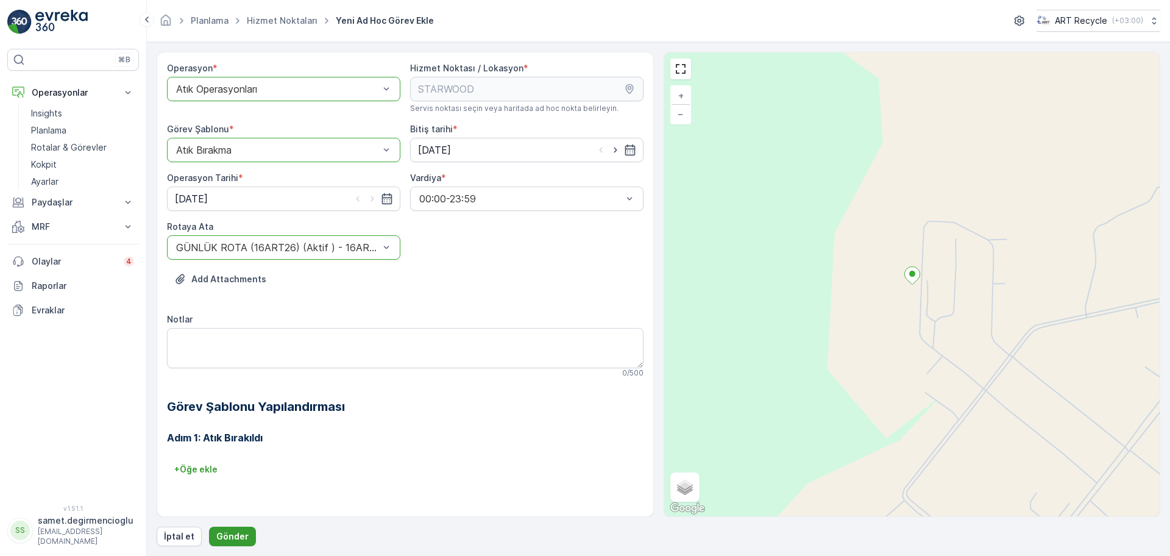
click at [238, 534] on p "Gönder" at bounding box center [232, 536] width 32 height 12
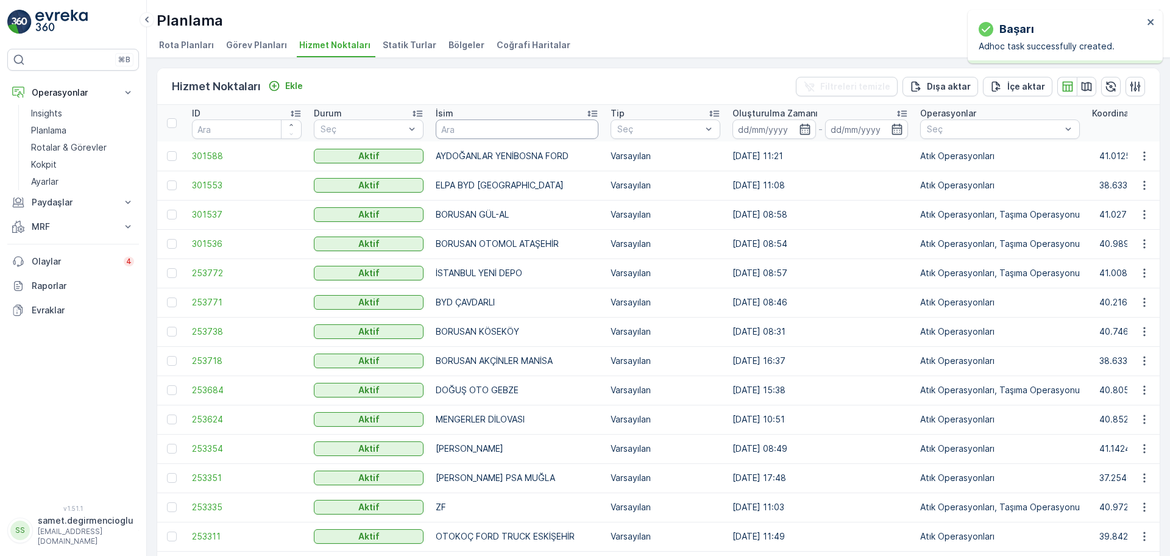
click at [486, 127] on input "text" at bounding box center [517, 128] width 163 height 19
type input "H"
type input "HONDA"
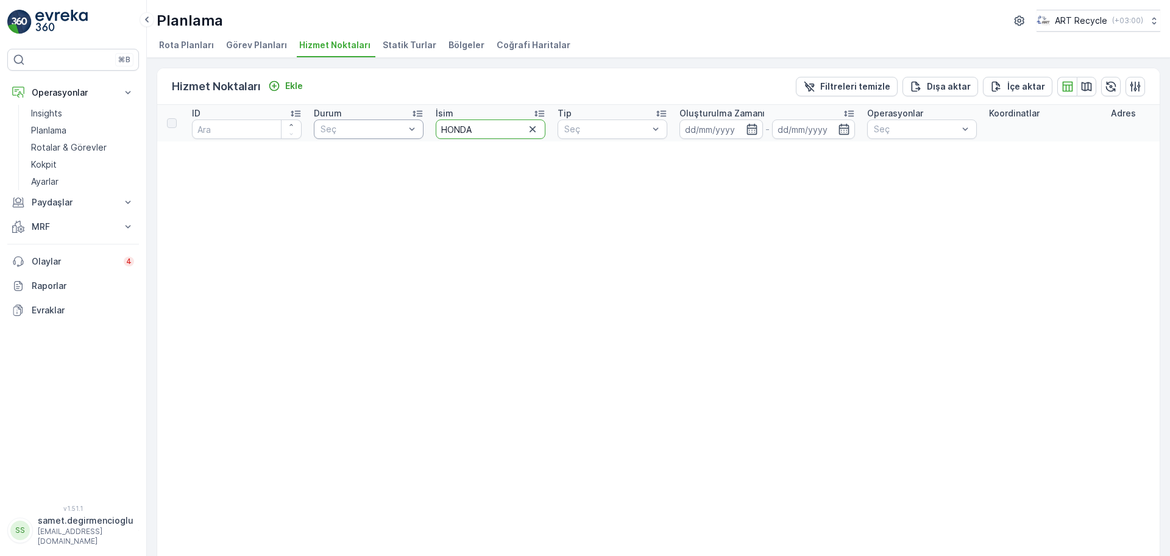
drag, startPoint x: 494, startPoint y: 126, endPoint x: 336, endPoint y: 135, distance: 158.7
click at [336, 135] on tr "ID Durum Seç İsim HONDA Tip Seç Oluşturulma Zamanı - Operasyonlar Seç Koordinat…" at bounding box center [1158, 123] width 2003 height 37
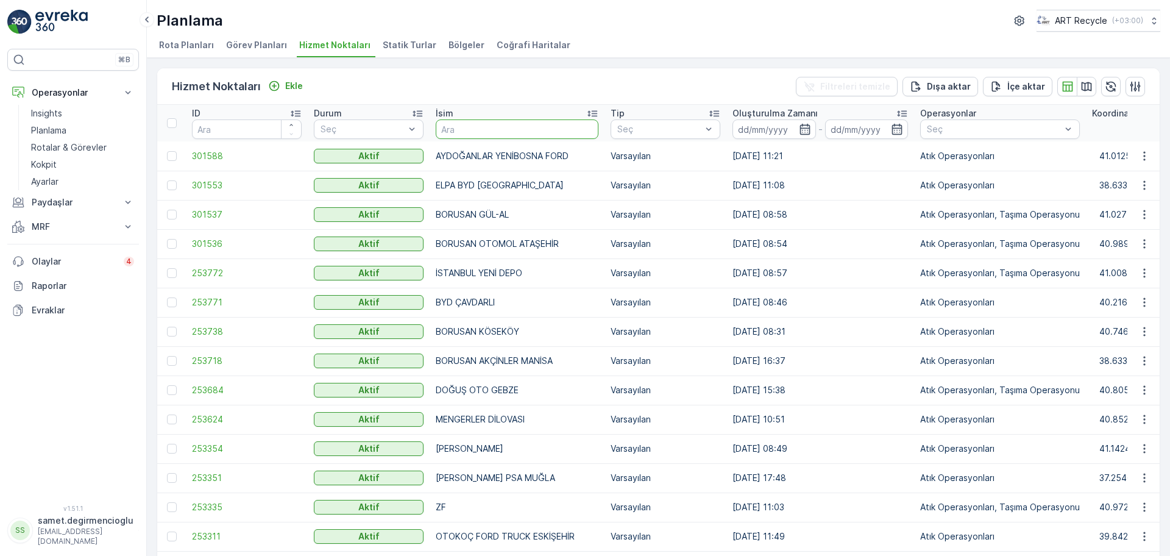
click at [540, 122] on input "text" at bounding box center [517, 128] width 163 height 19
type input "honda"
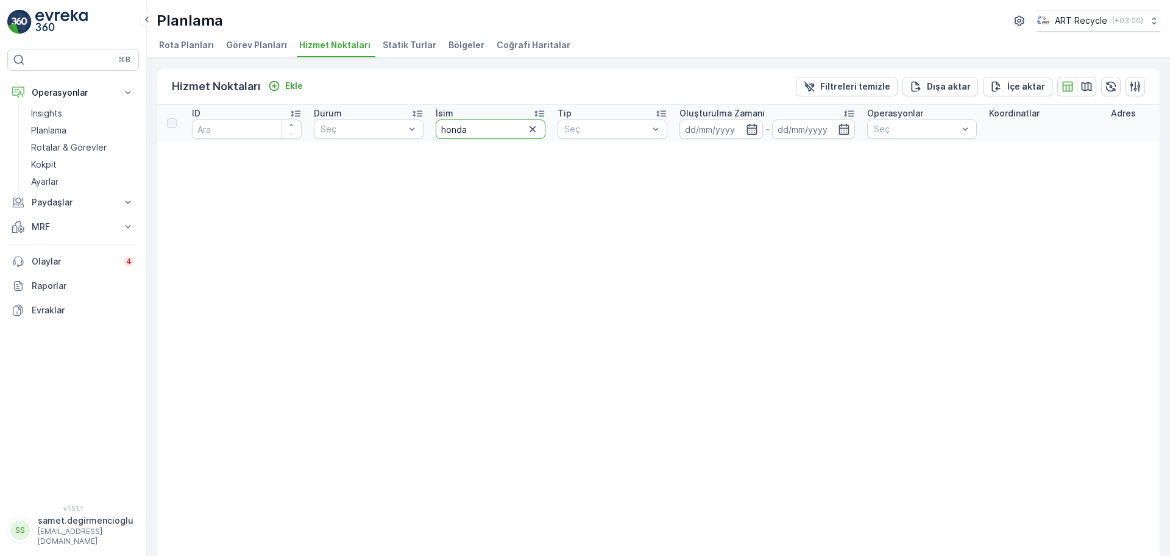
drag, startPoint x: 504, startPoint y: 125, endPoint x: 258, endPoint y: 125, distance: 246.1
click at [258, 125] on tr "ID Durum Seç İsim honda Tip Seç Oluşturulma Zamanı - Operasyonlar Seç Koordinat…" at bounding box center [1158, 123] width 2003 height 37
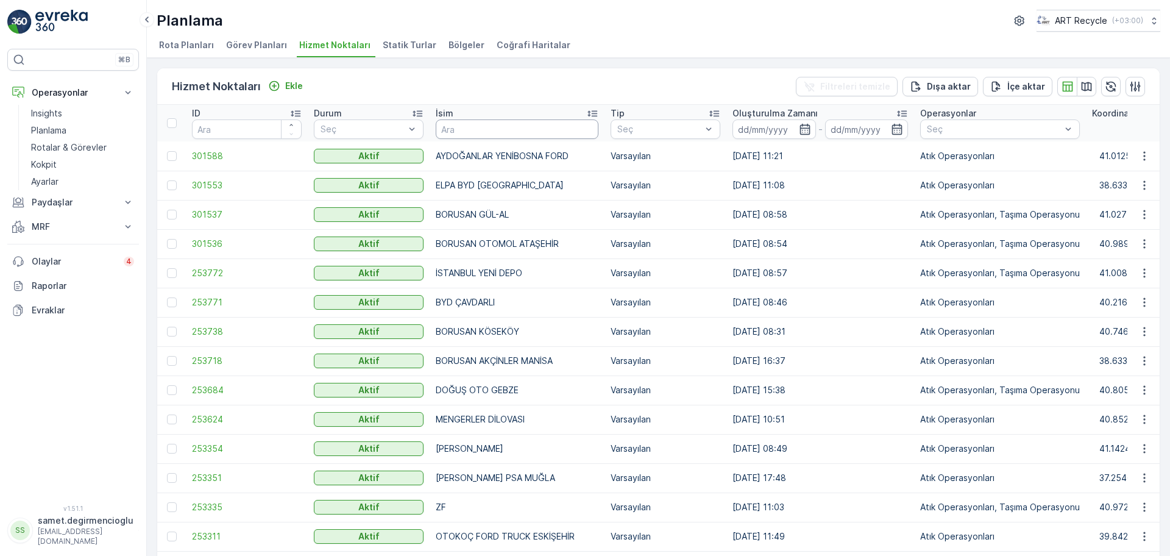
click at [475, 126] on input "text" at bounding box center [517, 128] width 163 height 19
type input "genel"
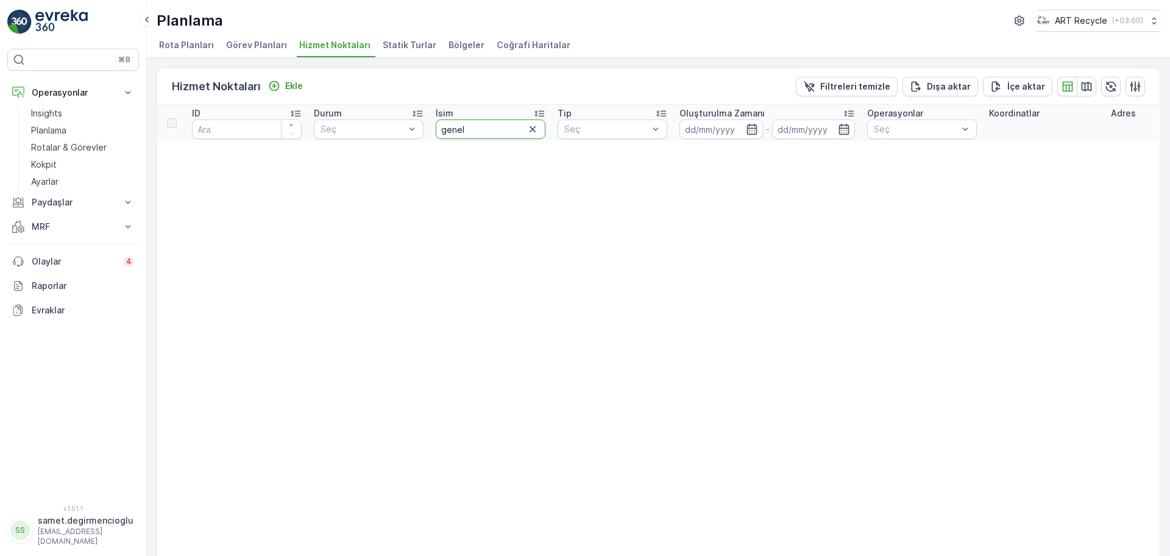
drag, startPoint x: 475, startPoint y: 126, endPoint x: 386, endPoint y: 143, distance: 90.6
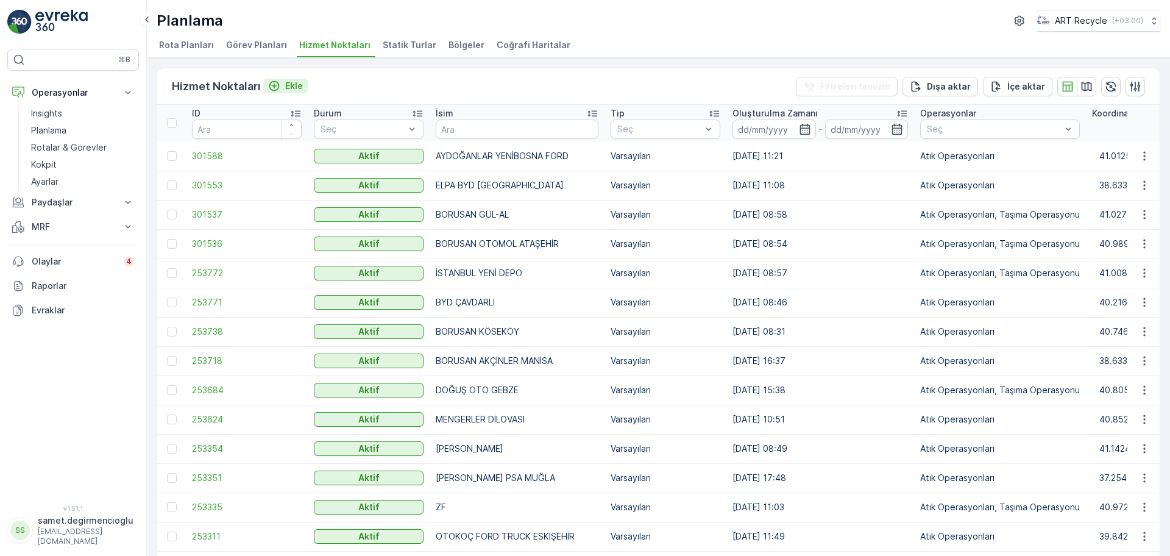
click at [283, 83] on div "Ekle" at bounding box center [285, 86] width 35 height 12
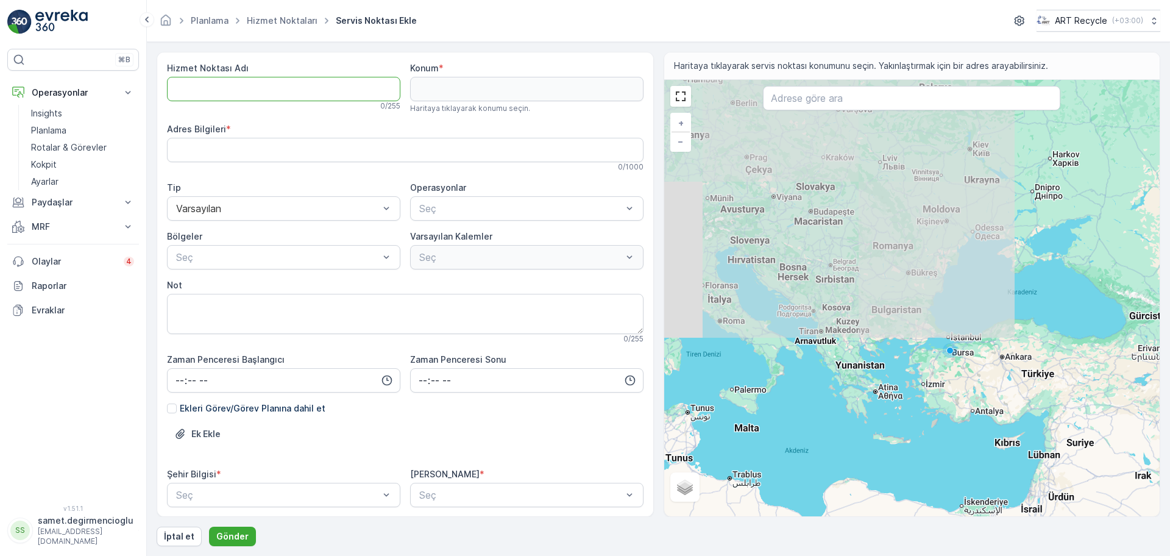
click at [213, 85] on Adı "Hizmet Noktası Adı" at bounding box center [283, 89] width 233 height 24
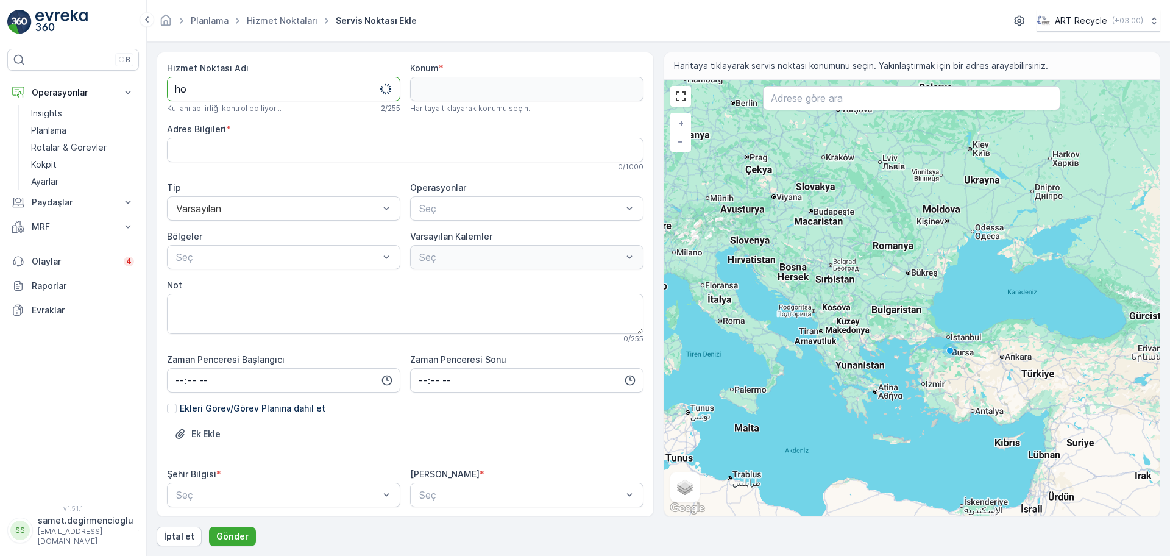
type Adı "h"
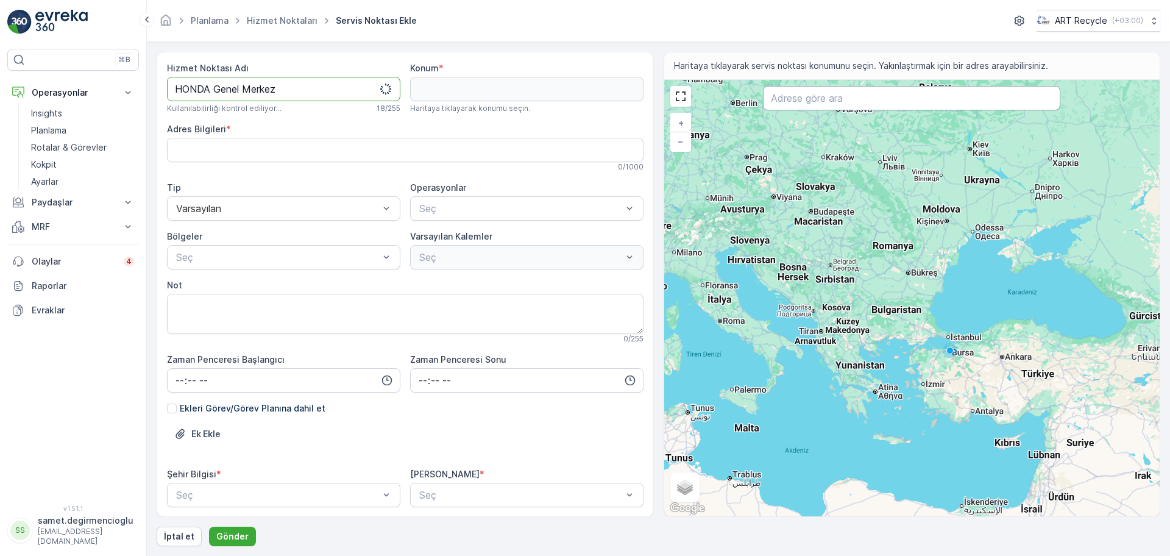
type Adı "HONDA Genel Merkez"
click at [919, 104] on input "text" at bounding box center [911, 98] width 297 height 24
type input "honda genel"
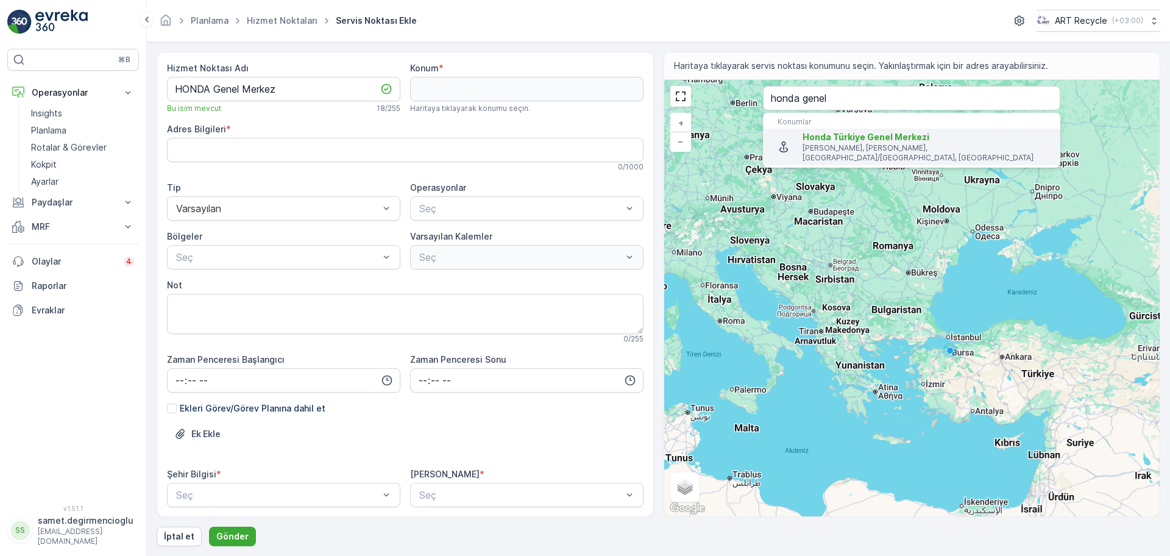
click at [892, 140] on span "Honda Türkiye Genel Merkezi" at bounding box center [865, 137] width 127 height 10
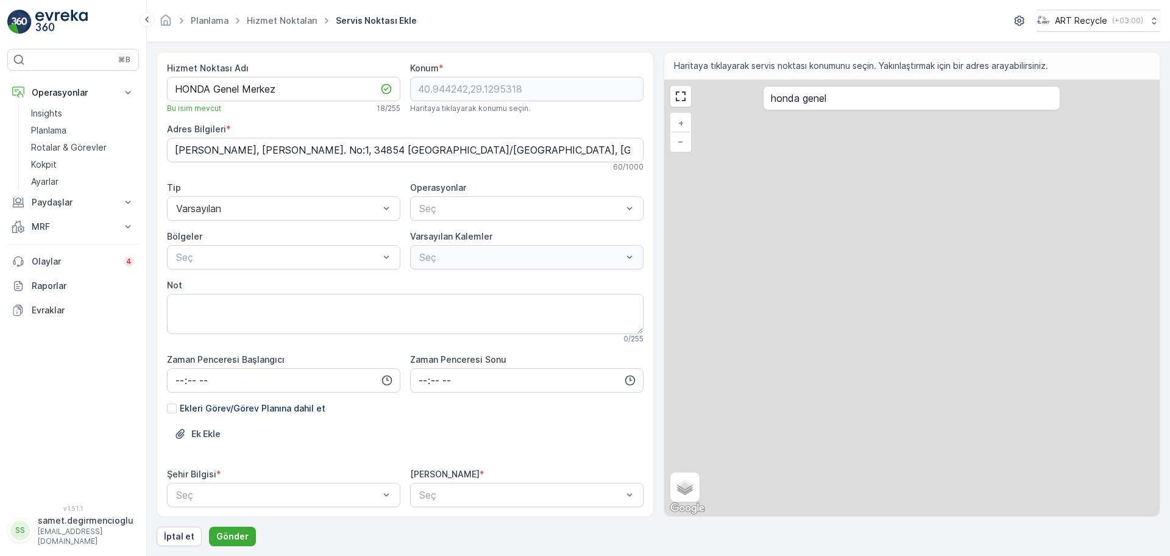
type input "40.944242,29.1295318"
type Bilgileri "[PERSON_NAME], [PERSON_NAME]. No:1, 34854 [GEOGRAPHIC_DATA]/[GEOGRAPHIC_DATA], …"
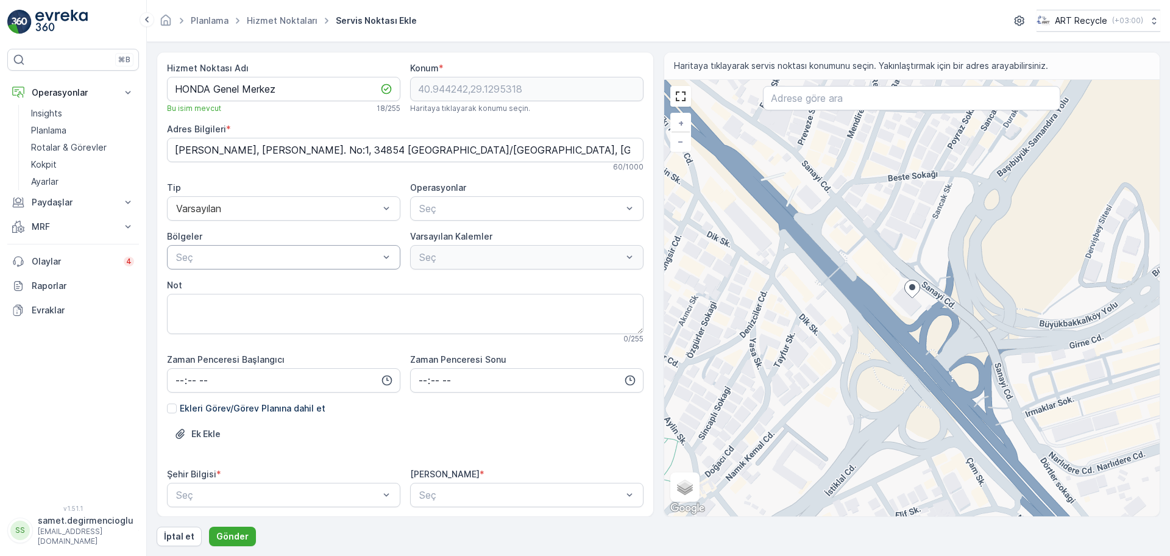
click at [288, 247] on div "Seç" at bounding box center [283, 257] width 233 height 24
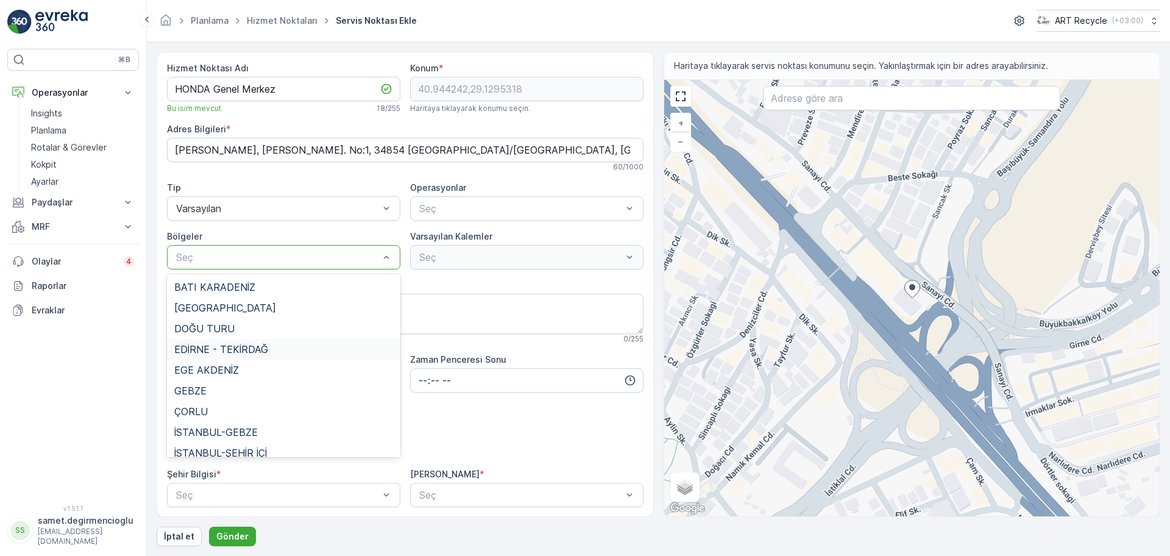
scroll to position [29, 0]
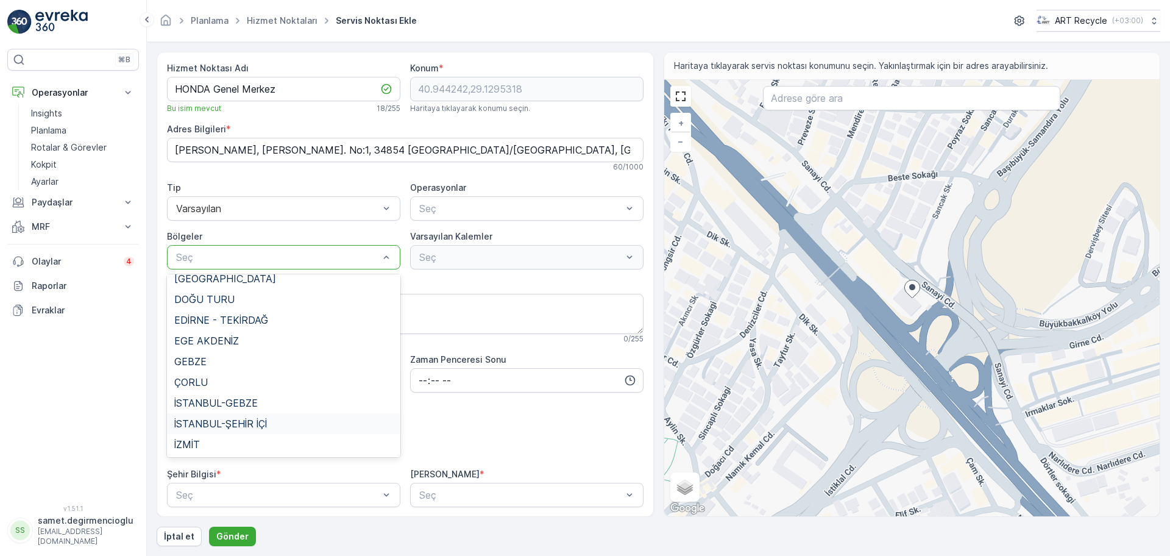
click at [217, 431] on div "İSTANBUL-ŞEHİR İÇİ" at bounding box center [283, 423] width 233 height 21
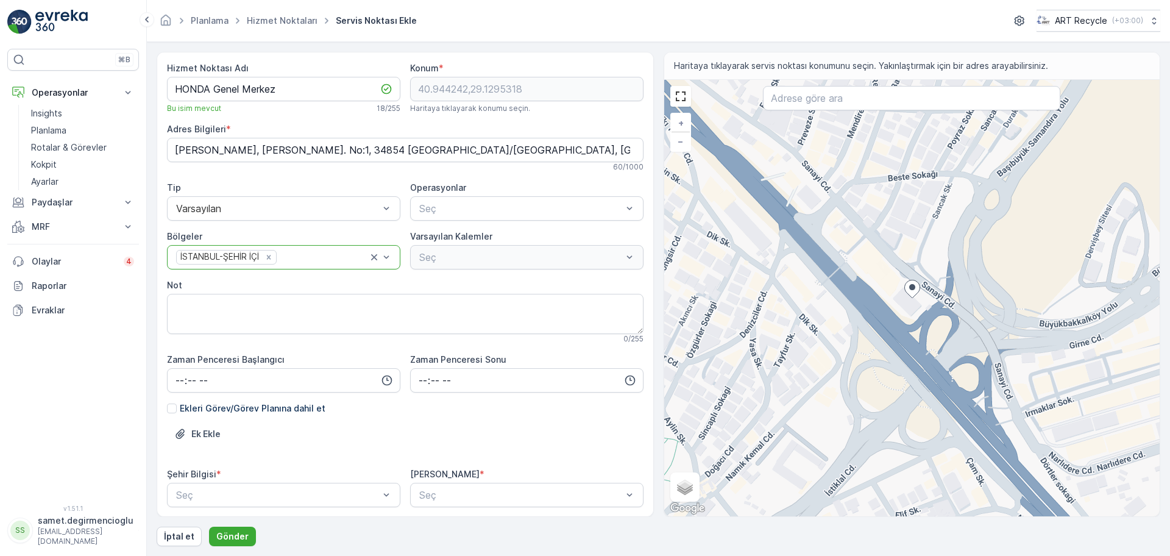
click at [430, 229] on div "Hizmet Noktası Adı HONDA Genel Merkez Bu isim mevcut 18 / 255 Konum * 40.944242…" at bounding box center [405, 343] width 476 height 562
click at [425, 237] on div at bounding box center [422, 239] width 10 height 10
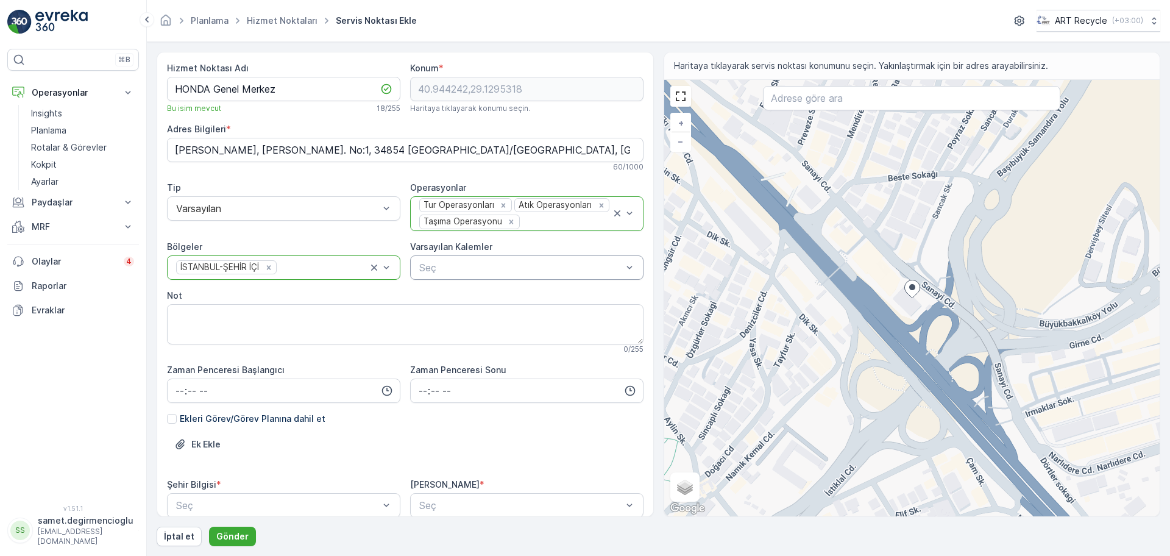
click at [444, 275] on div "Seç" at bounding box center [526, 267] width 233 height 24
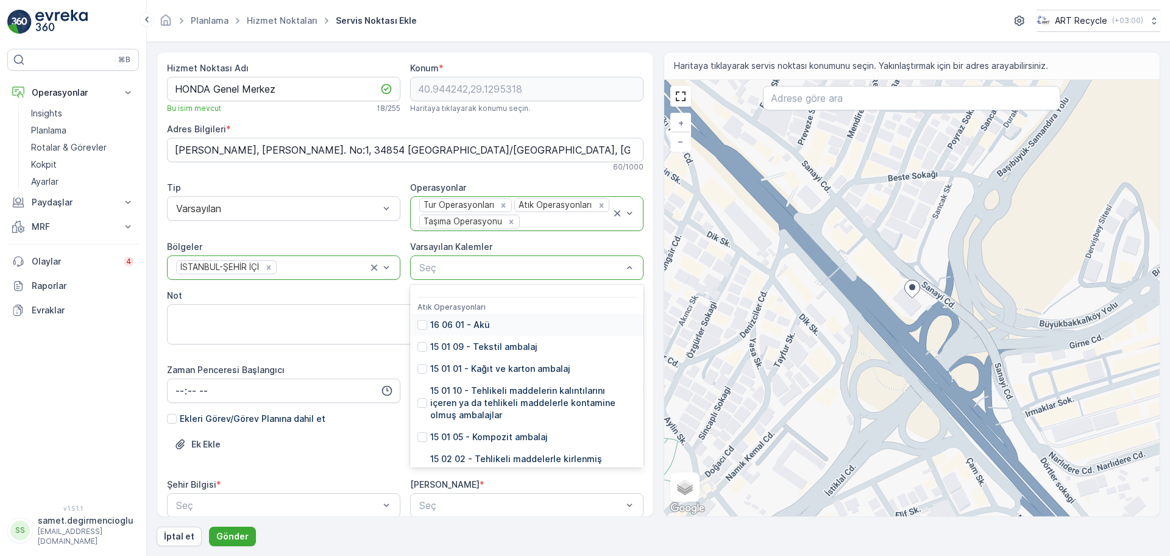
click at [444, 275] on div "Seç" at bounding box center [526, 267] width 233 height 24
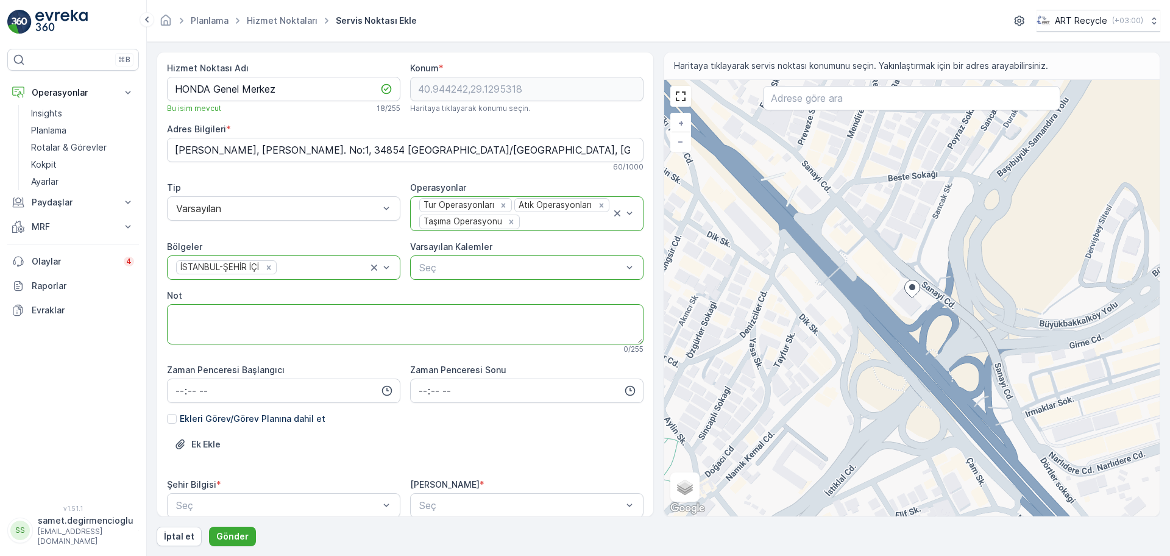
click at [352, 306] on textarea "Not" at bounding box center [405, 324] width 476 height 40
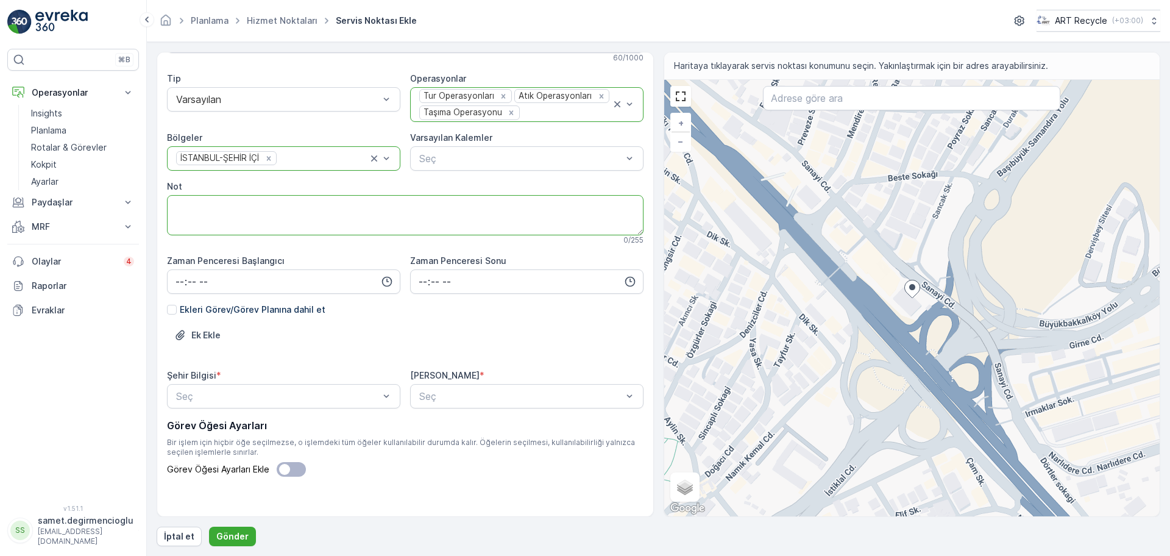
scroll to position [118, 0]
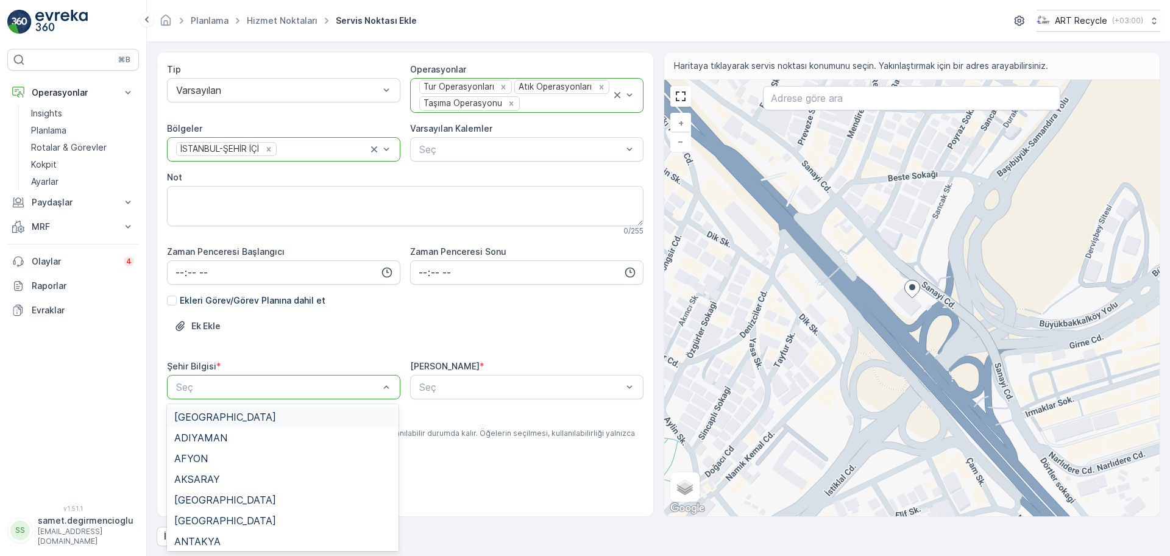
click at [311, 398] on div "Seç" at bounding box center [283, 387] width 233 height 24
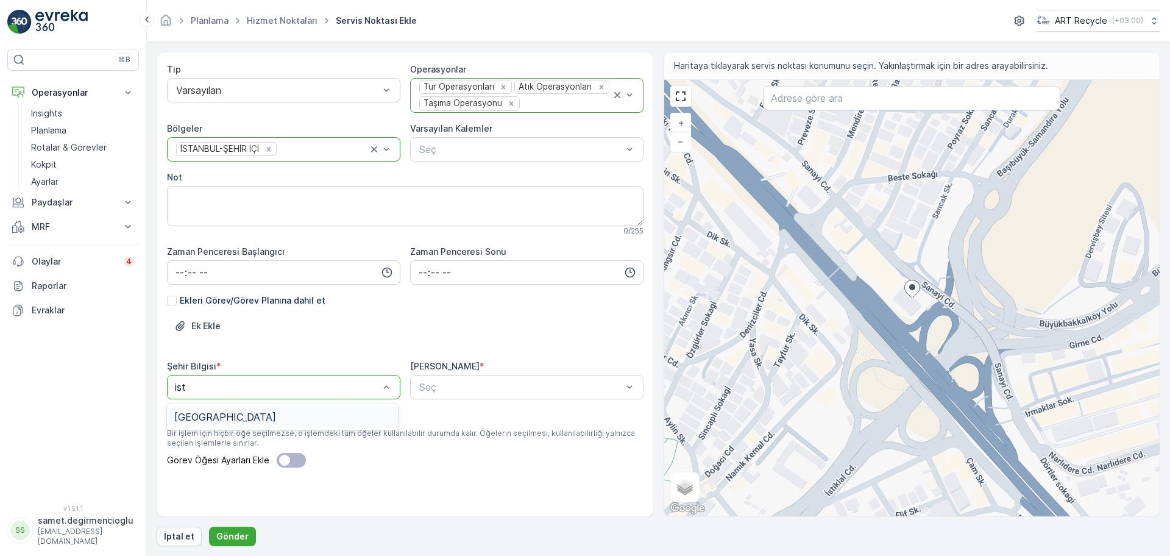
type input "ista"
click at [308, 415] on div "[GEOGRAPHIC_DATA]" at bounding box center [282, 416] width 217 height 11
type input "h"
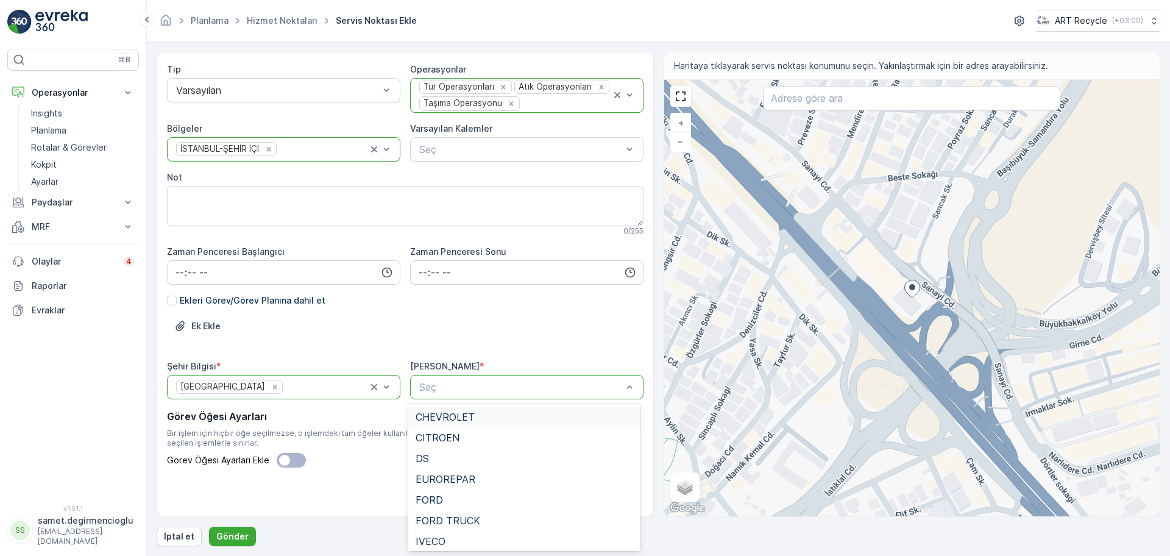
click at [476, 390] on div at bounding box center [520, 386] width 205 height 11
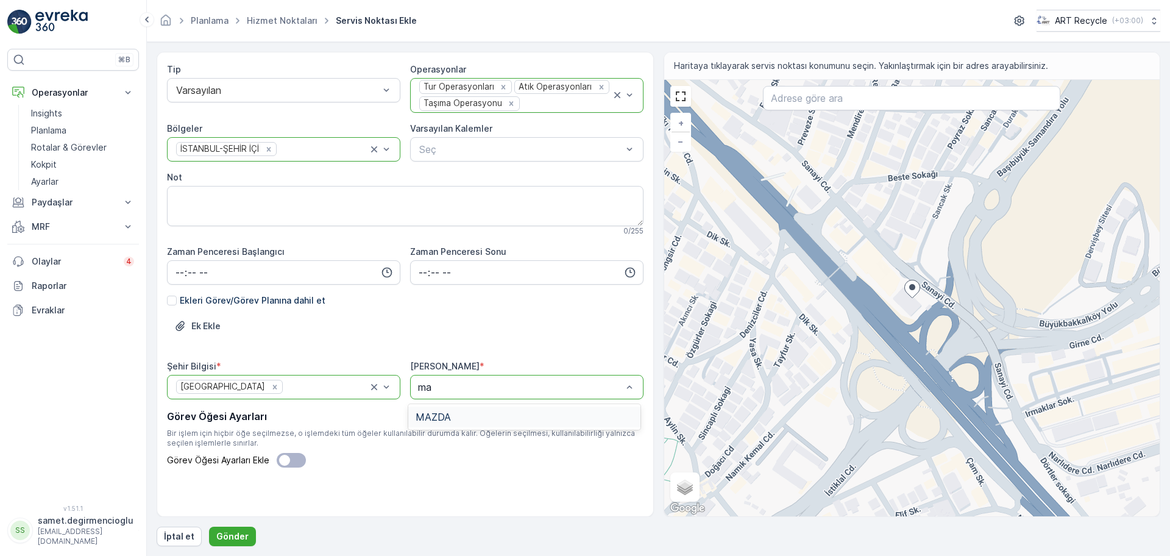
type input "maz"
click at [462, 420] on div "MAZDA" at bounding box center [523, 416] width 217 height 11
click at [356, 507] on div "Hizmet Noktası Adı HONDA Genel Merkez Bu isim mevcut 18 / 255 Konum * 40.944242…" at bounding box center [405, 230] width 476 height 572
click at [233, 533] on p "Gönder" at bounding box center [232, 536] width 32 height 12
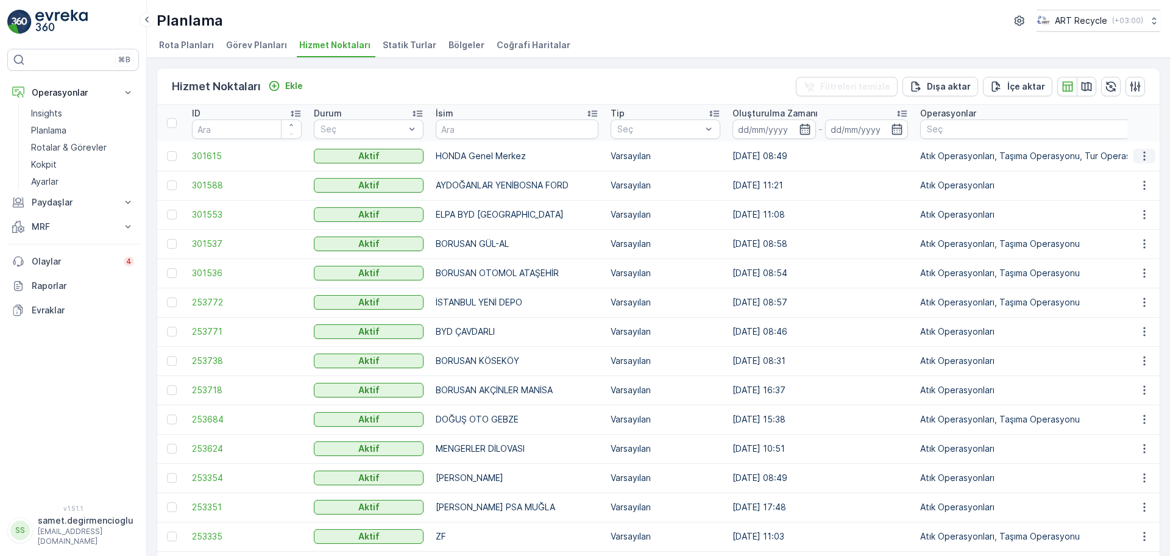
click at [1138, 156] on icon "button" at bounding box center [1144, 156] width 12 height 12
click at [1084, 227] on span "Yeni Ad Hoc Görev Ekle" at bounding box center [1110, 225] width 96 height 12
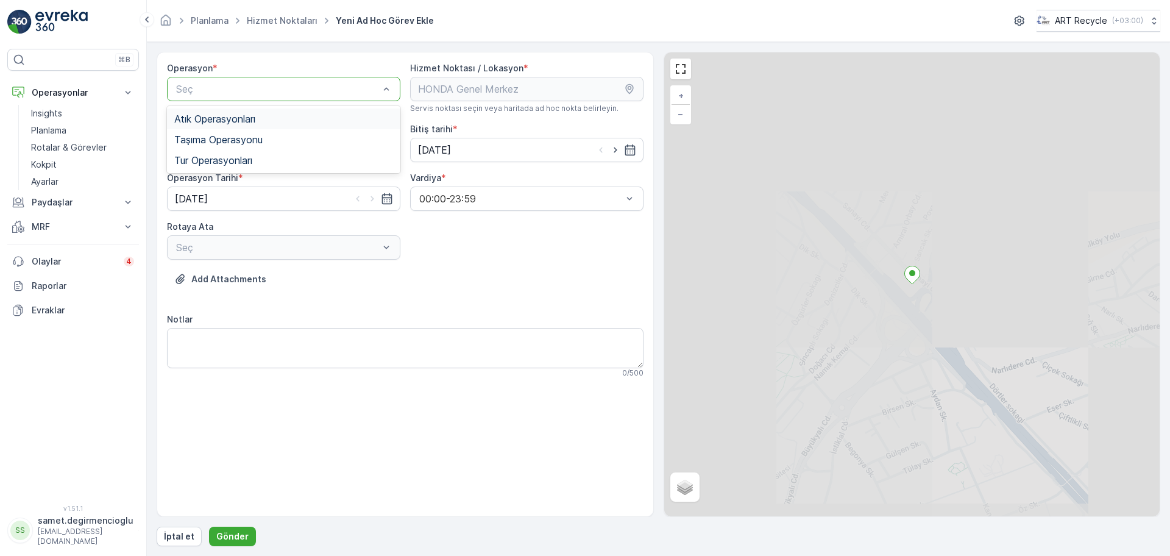
click at [233, 126] on div "Atık Operasyonları" at bounding box center [283, 118] width 233 height 21
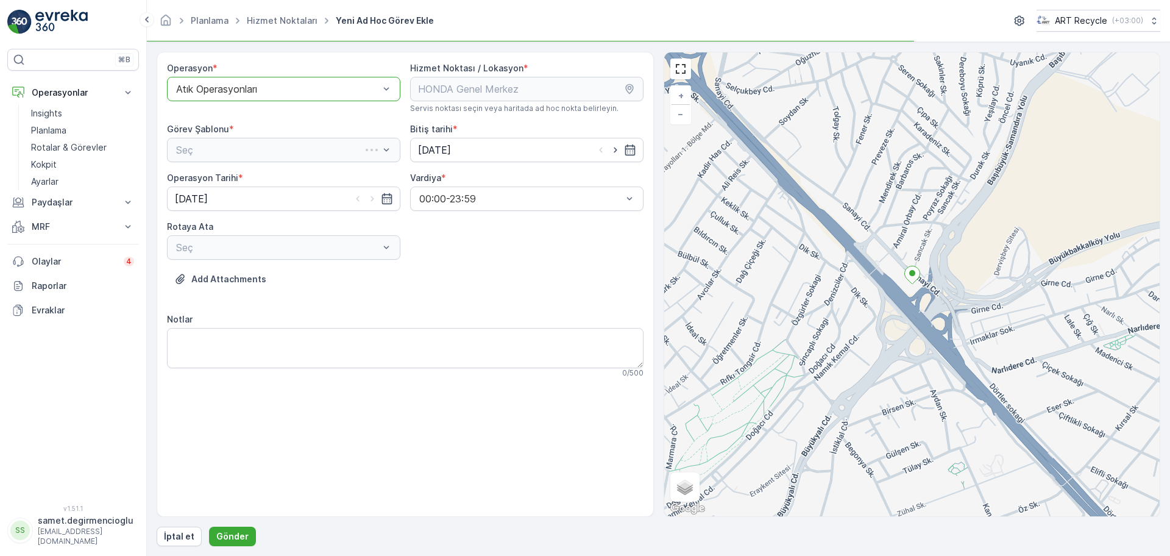
click at [226, 154] on div "Seç" at bounding box center [283, 150] width 233 height 24
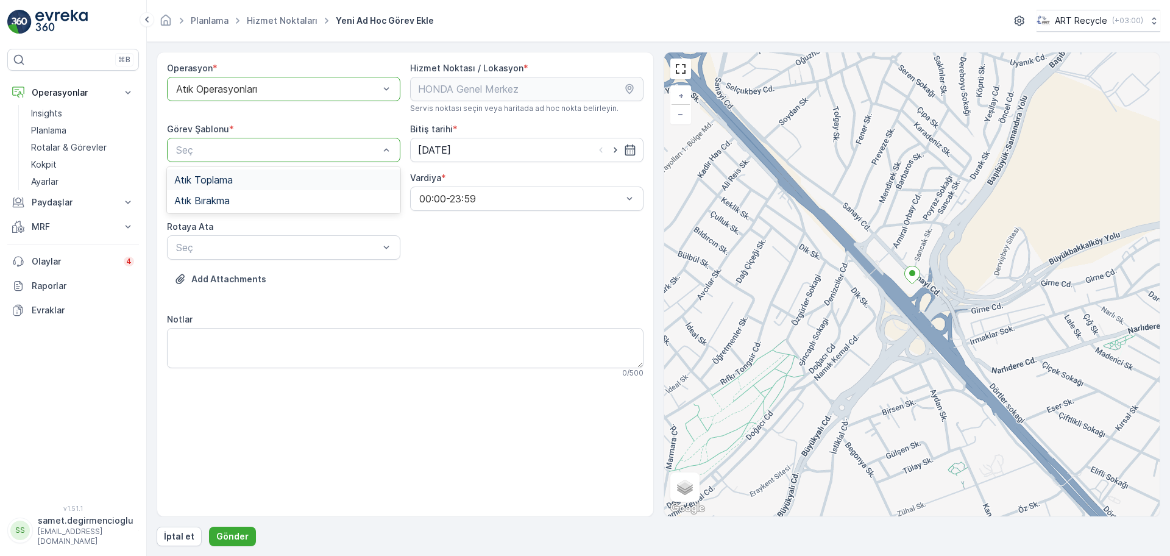
click at [222, 174] on span "Atık Toplama" at bounding box center [203, 179] width 58 height 11
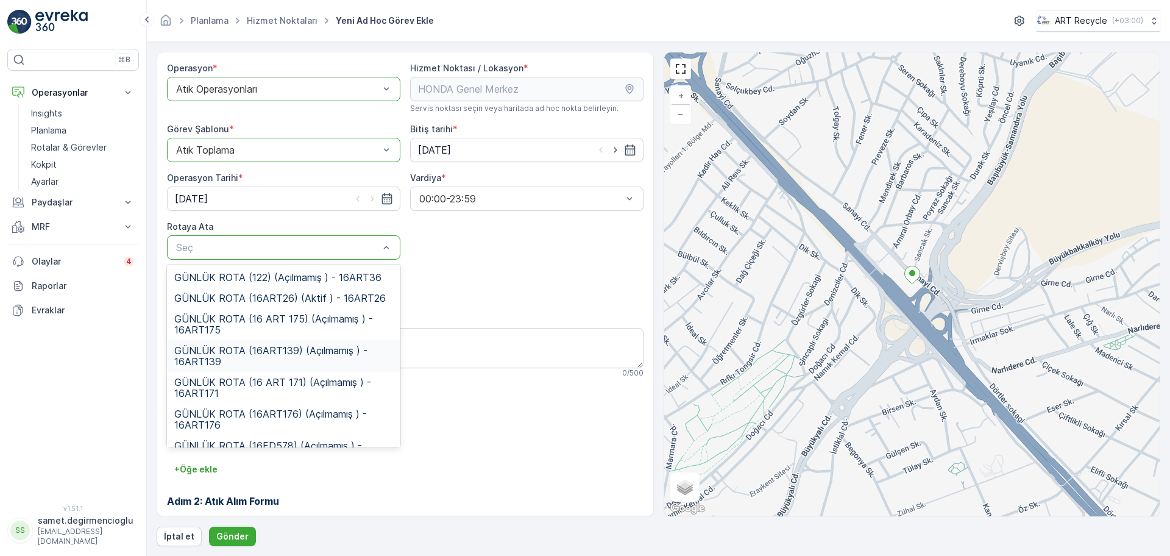
scroll to position [22, 0]
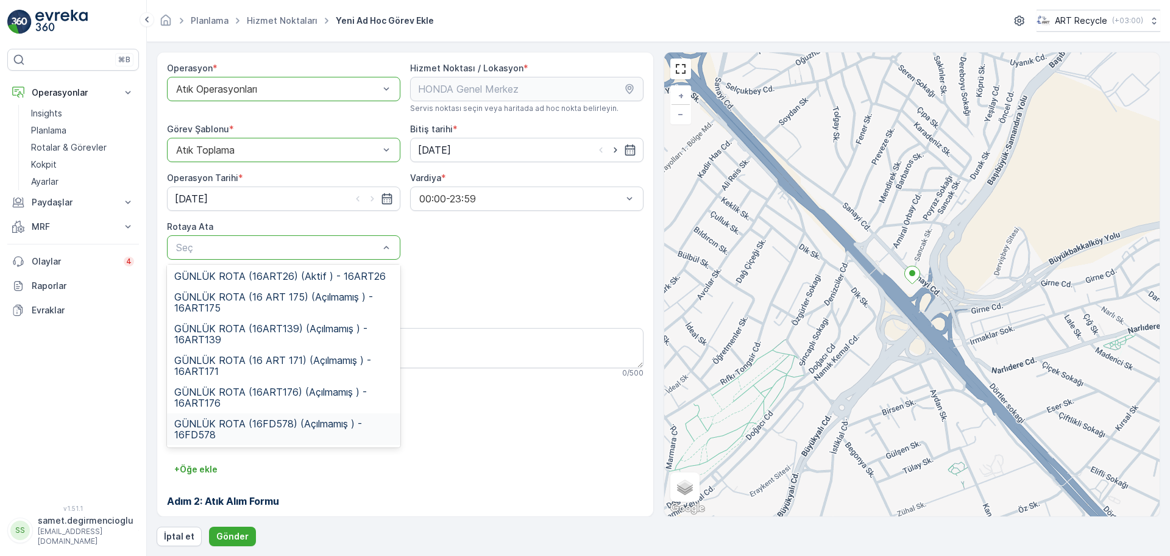
click at [272, 416] on div "GÜNLÜK ROTA (16FD578) (Açılmamış ) - 16FD578" at bounding box center [283, 429] width 233 height 32
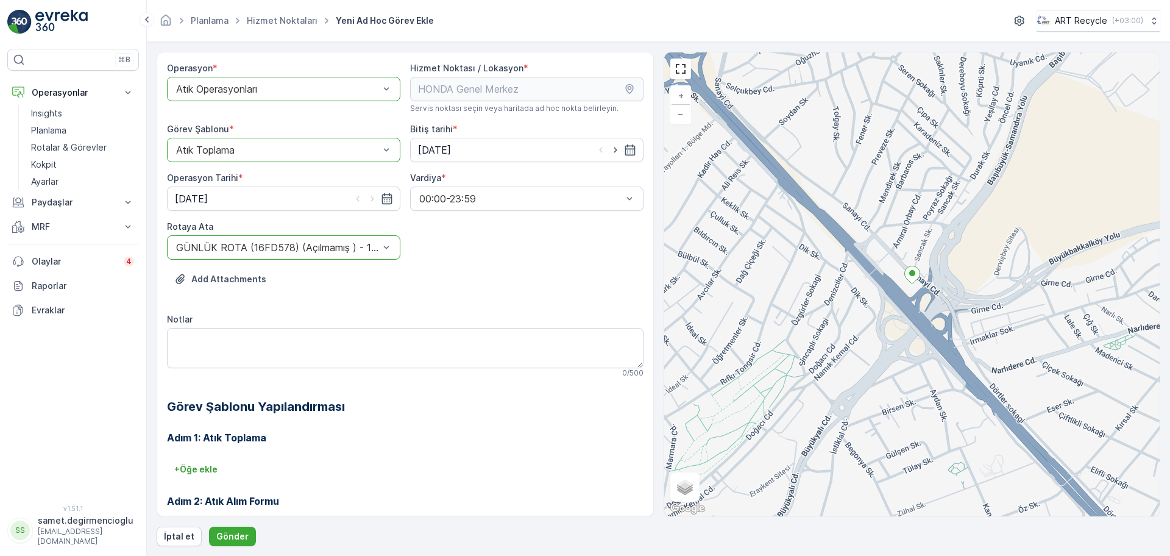
click at [356, 438] on h3 "Adım 1: Atık Toplama" at bounding box center [405, 437] width 476 height 15
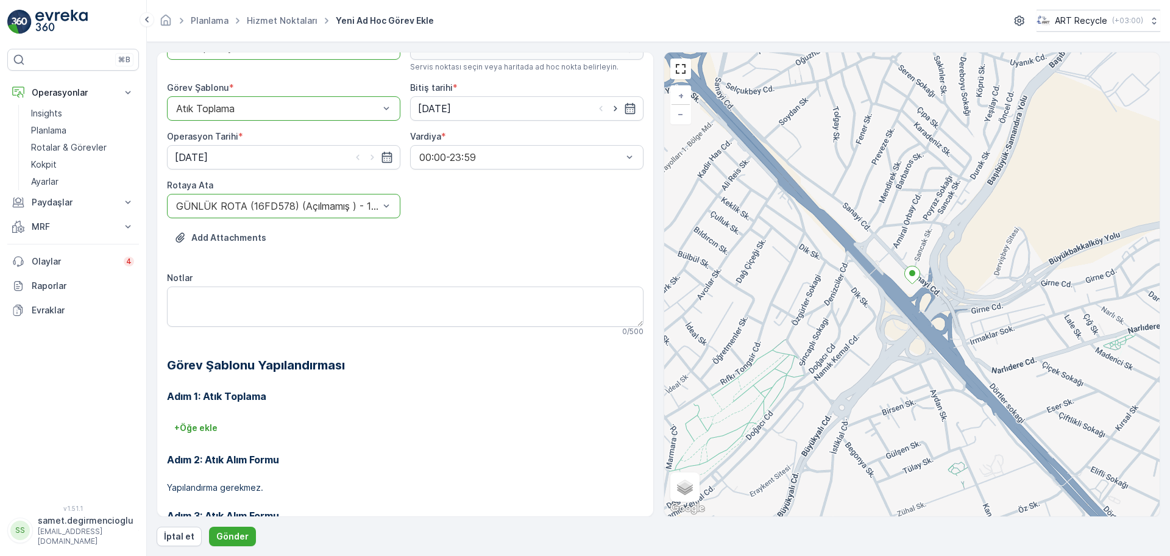
scroll to position [0, 0]
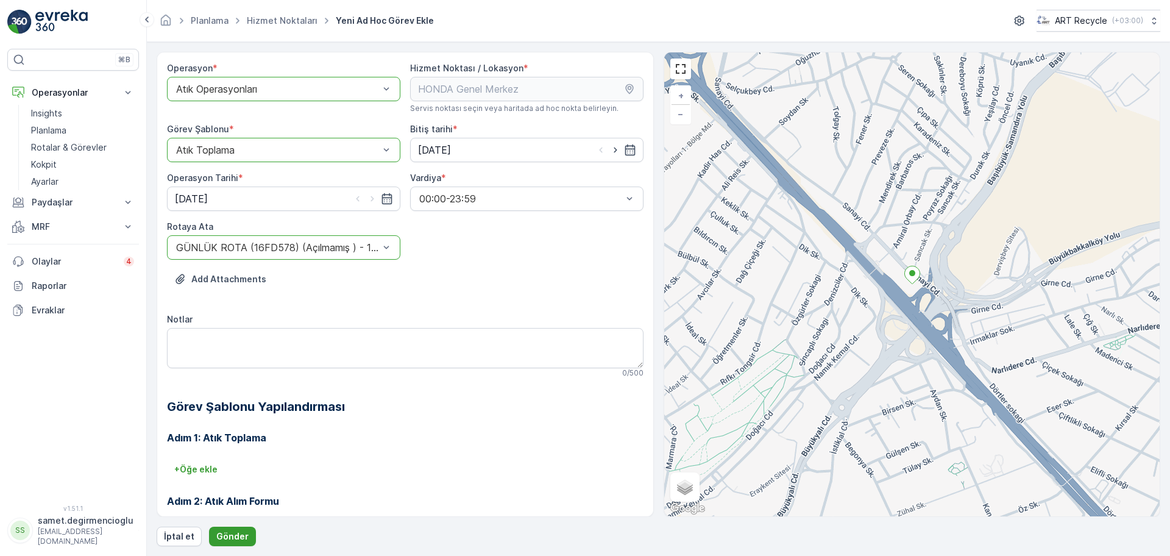
click at [232, 536] on p "Gönder" at bounding box center [232, 536] width 32 height 12
